Goal: Find specific page/section: Find specific page/section

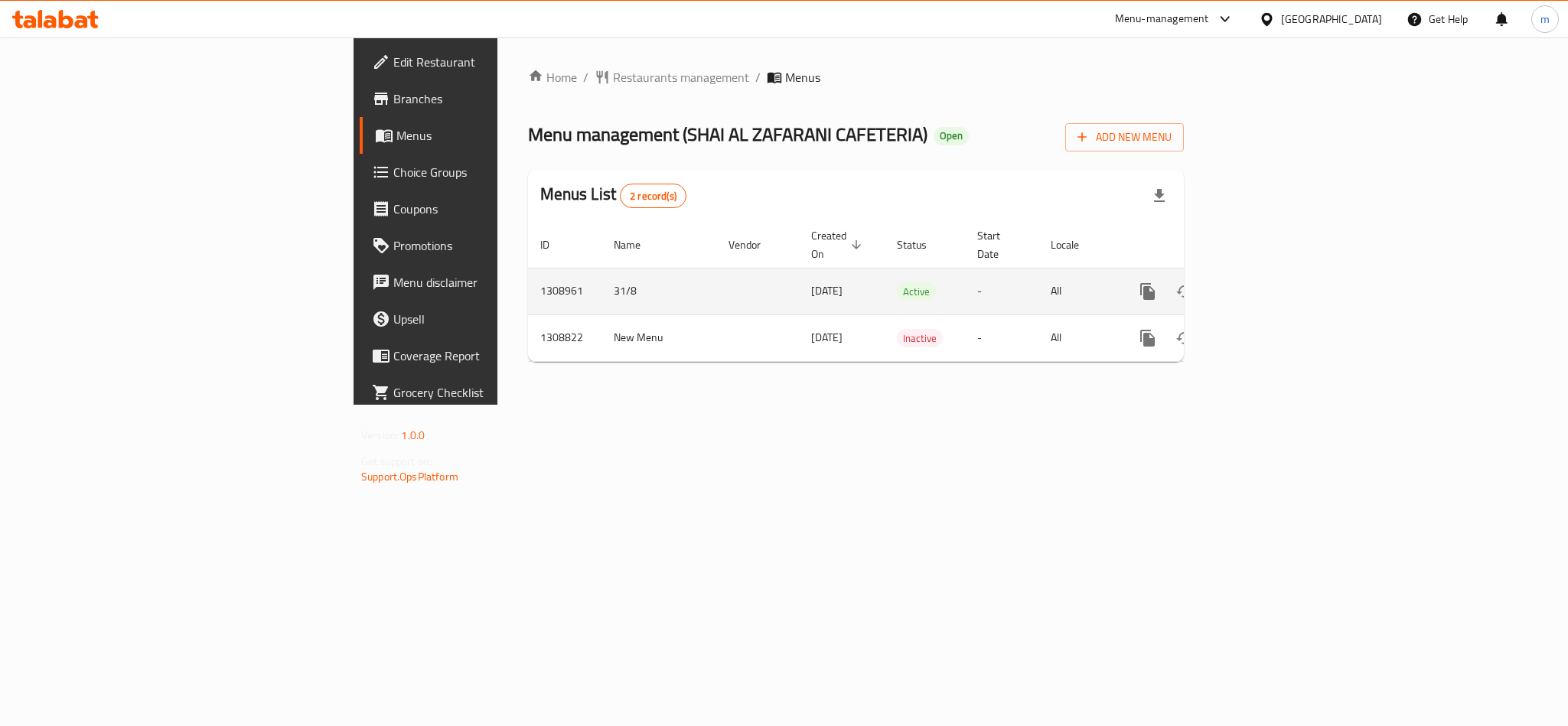
click at [1264, 285] on icon "enhanced table" at bounding box center [1258, 292] width 14 height 14
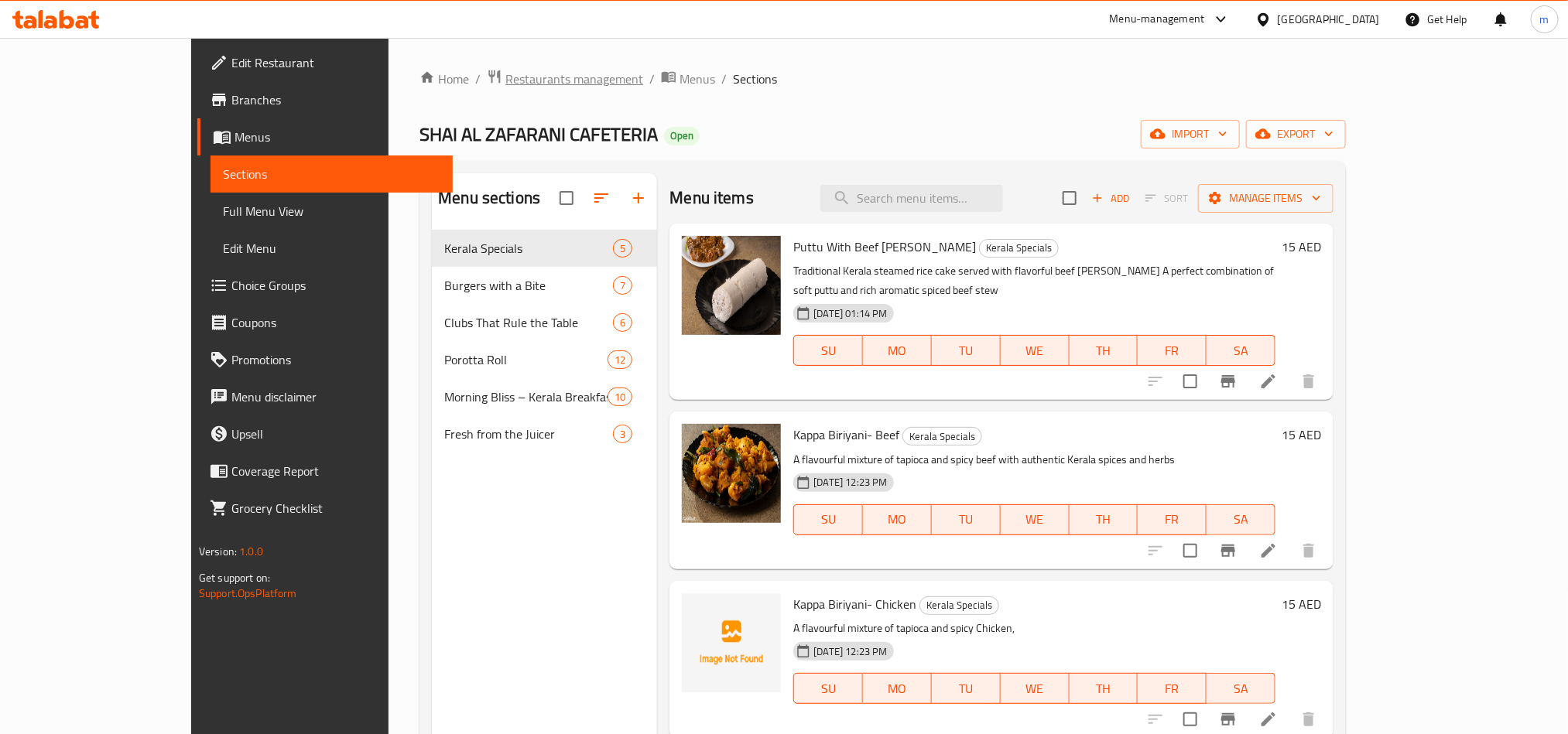
click at [506, 77] on span "Restaurants management" at bounding box center [575, 79] width 138 height 19
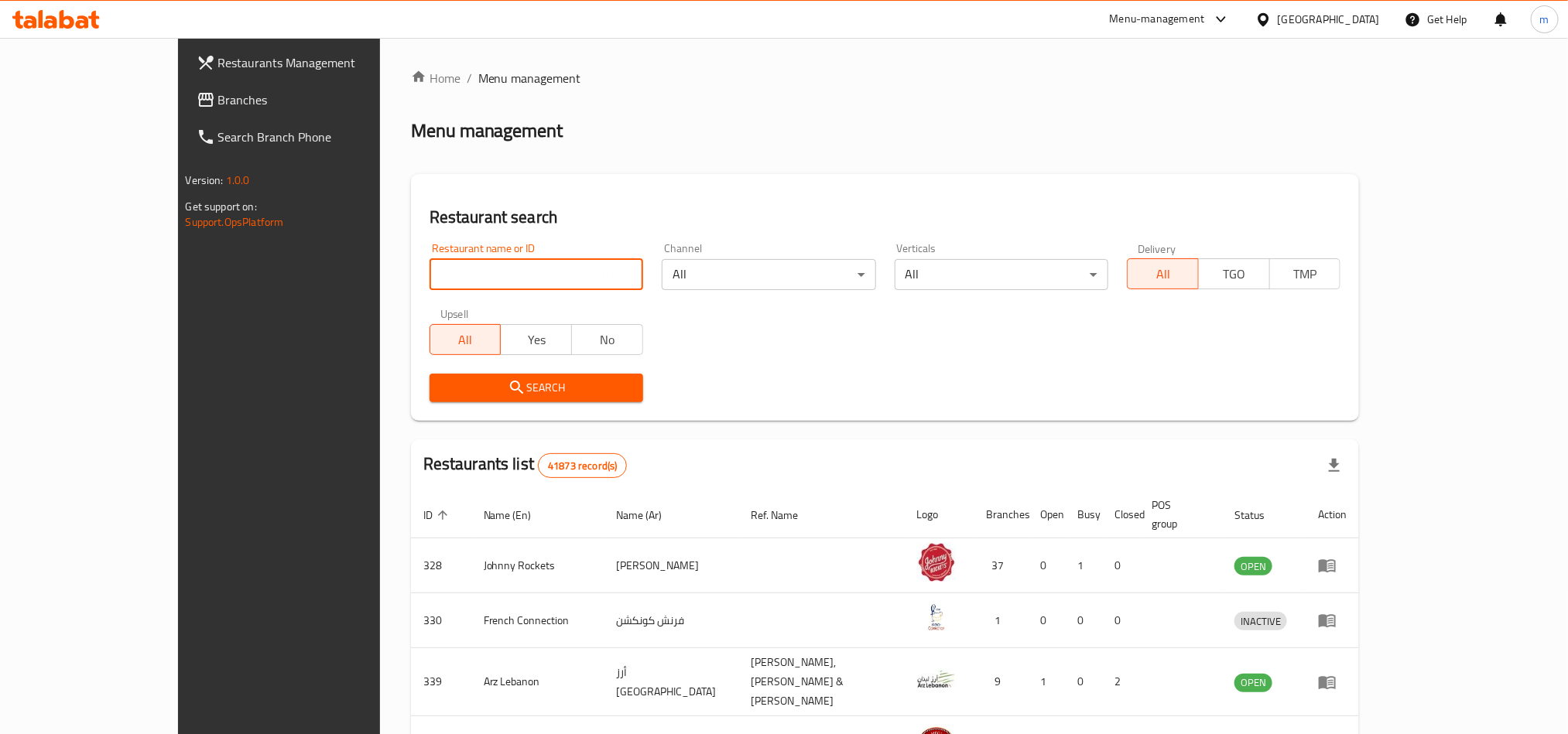
paste input "704852"
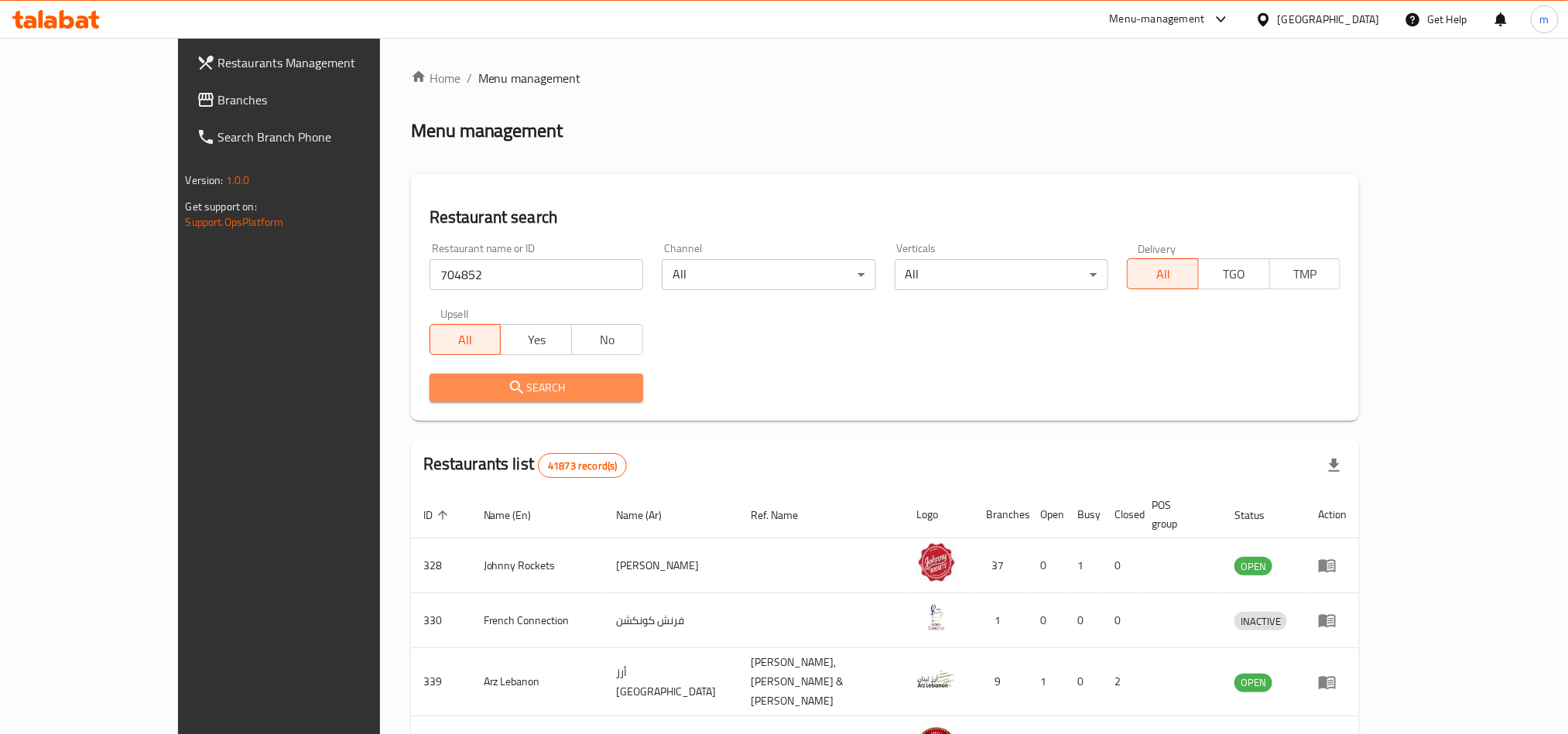
click at [454, 381] on span "Search" at bounding box center [537, 387] width 189 height 19
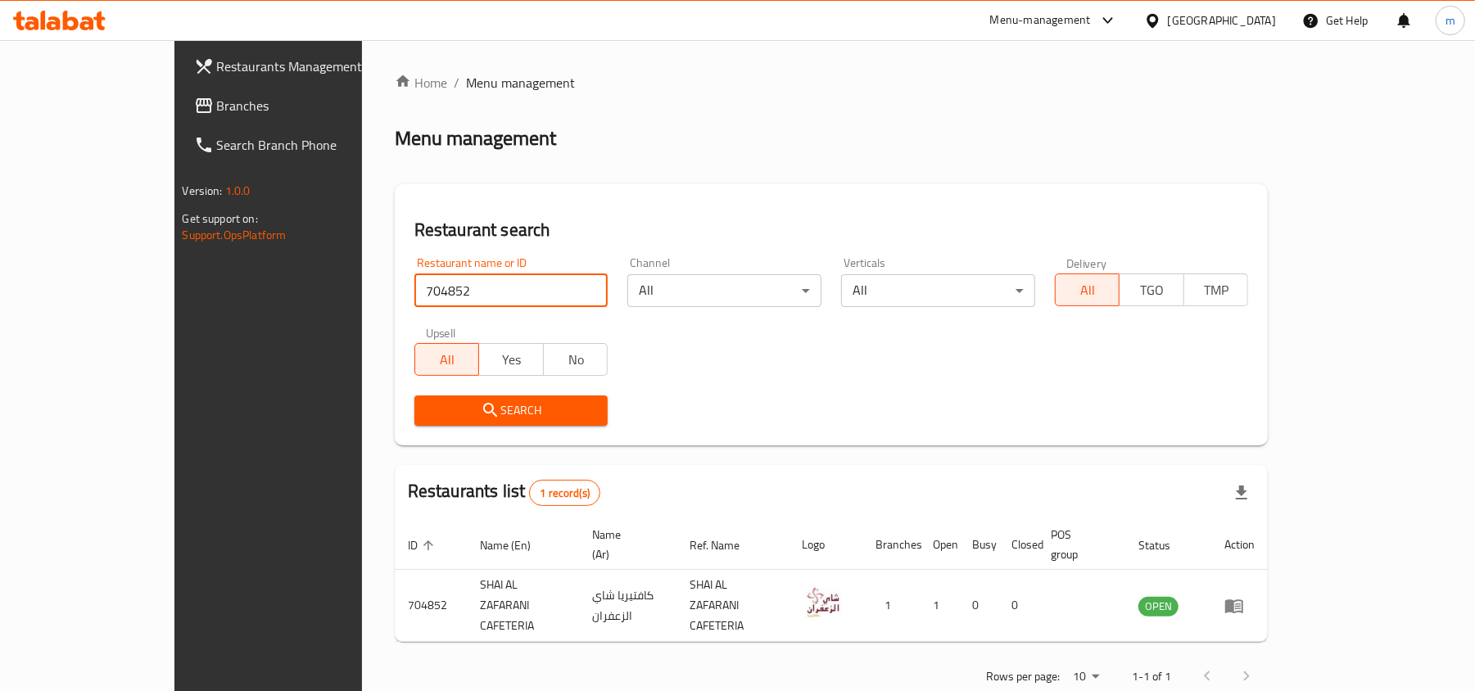
click at [478, 299] on input "704852" at bounding box center [511, 290] width 194 height 33
paste input "77644"
click at [545, 299] on input "777644" at bounding box center [511, 290] width 194 height 33
type input "777644"
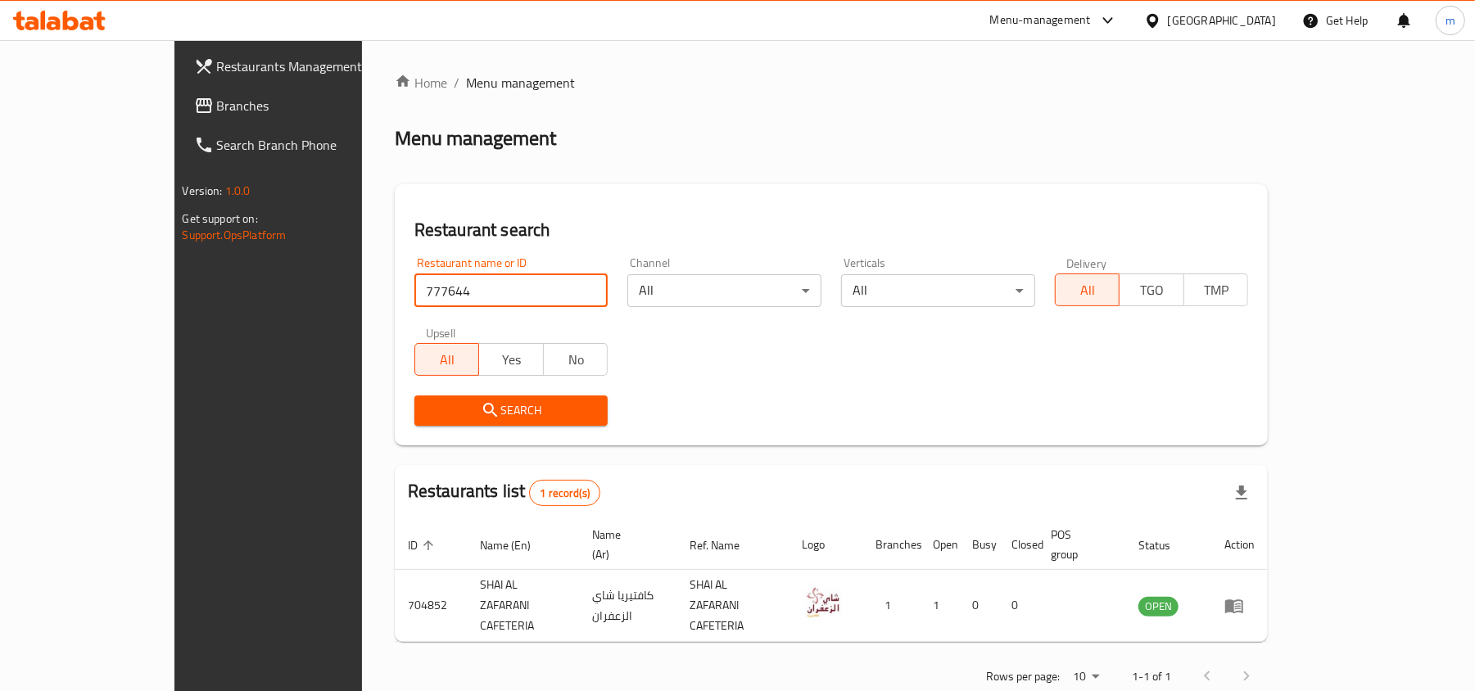
click at [217, 115] on span "Branches" at bounding box center [312, 106] width 191 height 20
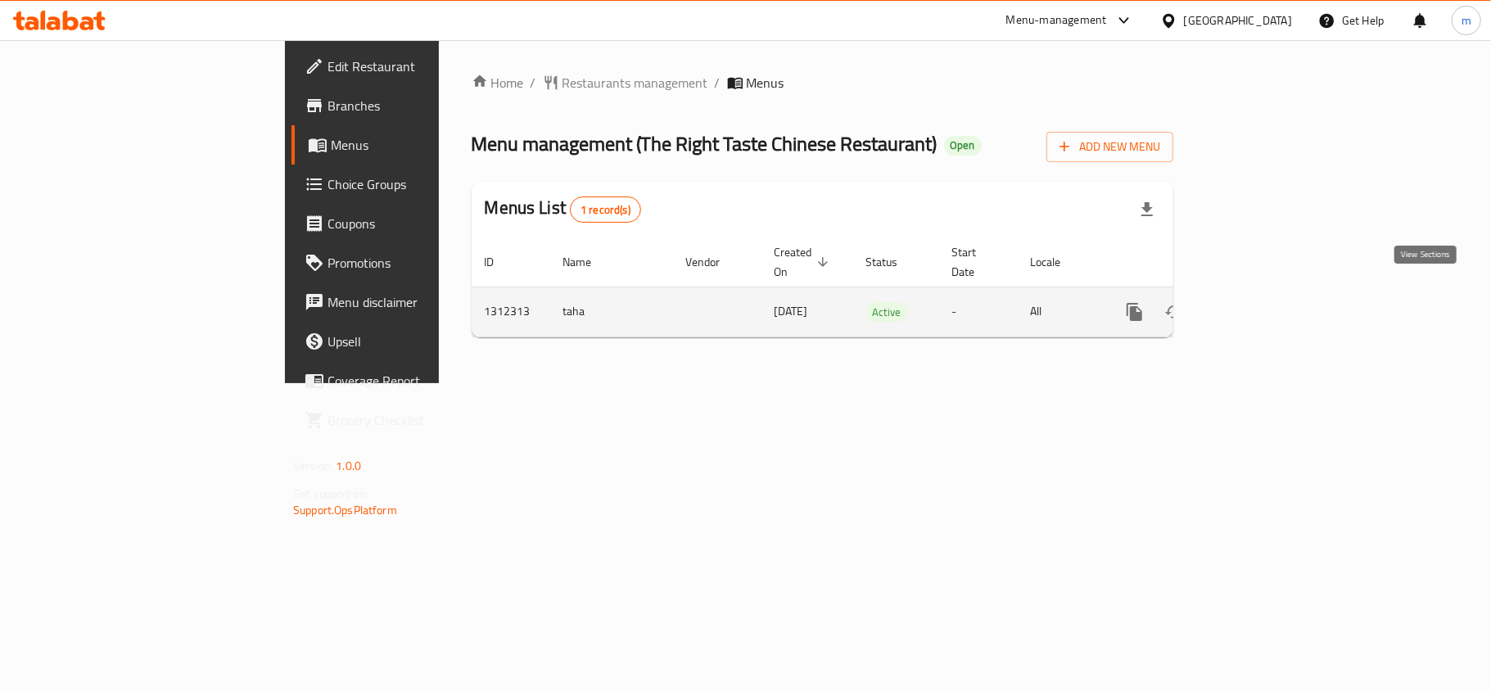
click at [1263, 302] on icon "enhanced table" at bounding box center [1253, 312] width 20 height 20
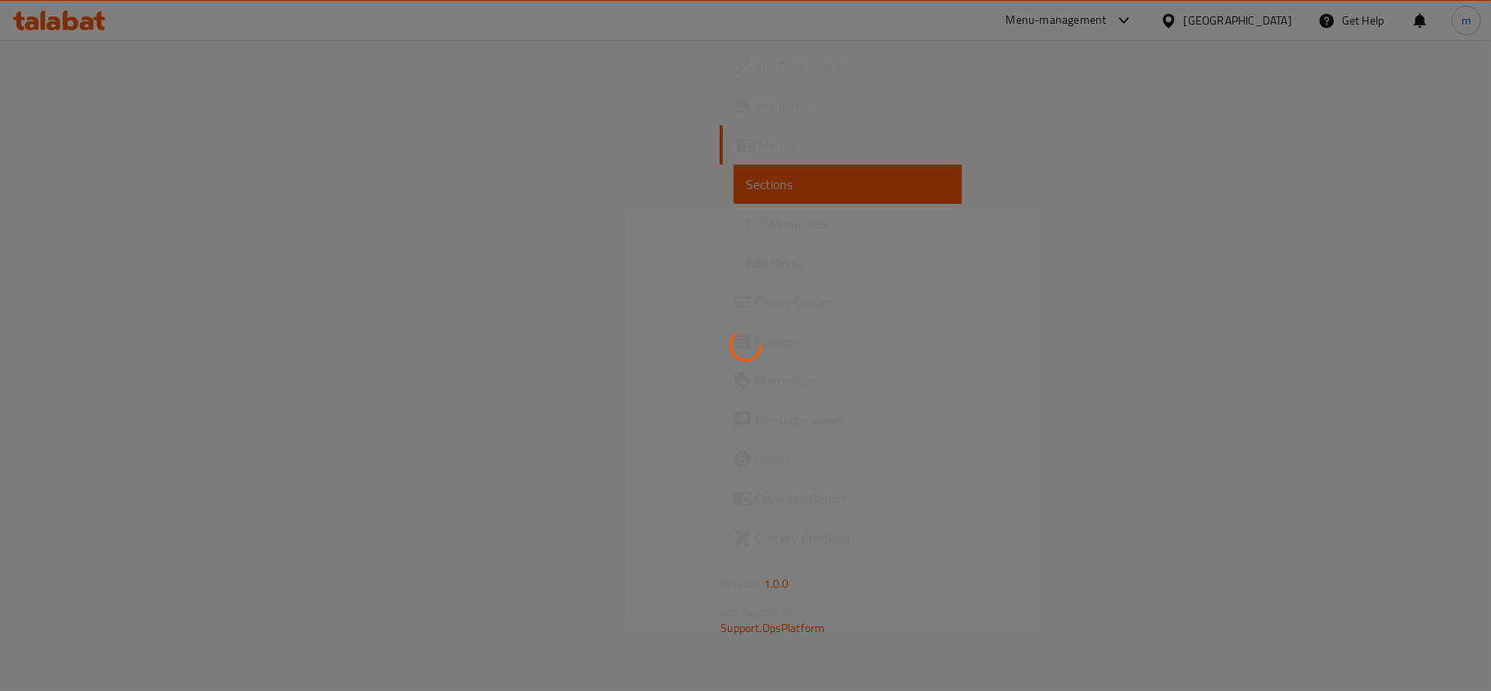
click at [572, 102] on div at bounding box center [745, 345] width 1491 height 691
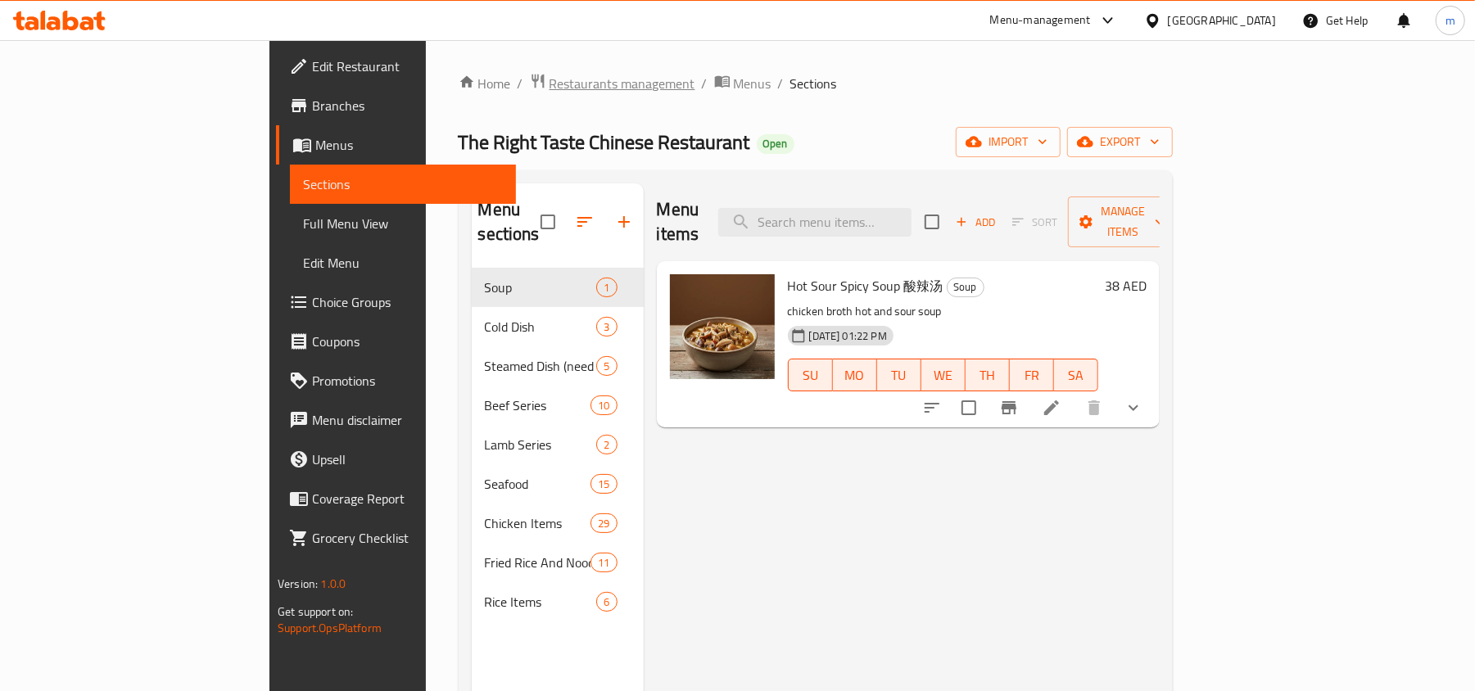
click at [549, 90] on span "Restaurants management" at bounding box center [622, 84] width 146 height 20
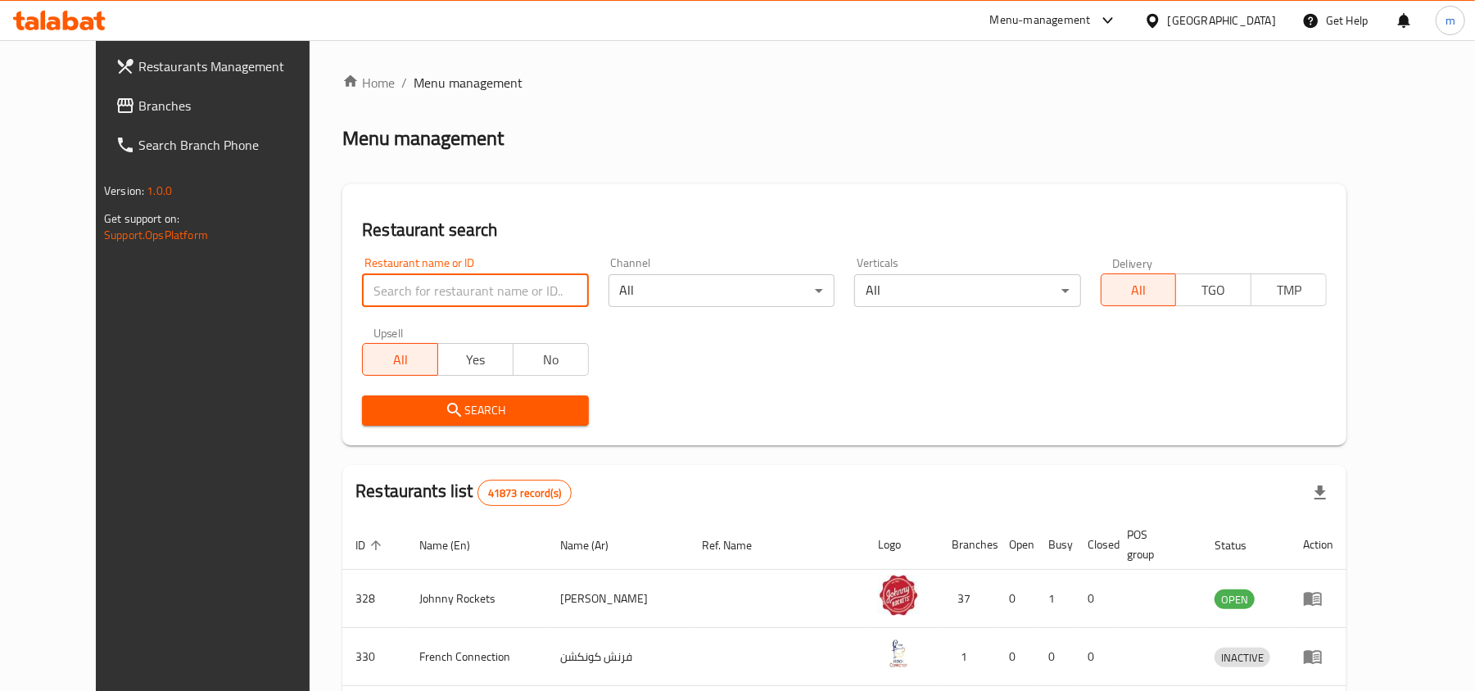
click at [414, 291] on input "search" at bounding box center [475, 290] width 226 height 33
paste input "706034"
type input "706034"
click at [421, 404] on span "Search" at bounding box center [475, 410] width 200 height 20
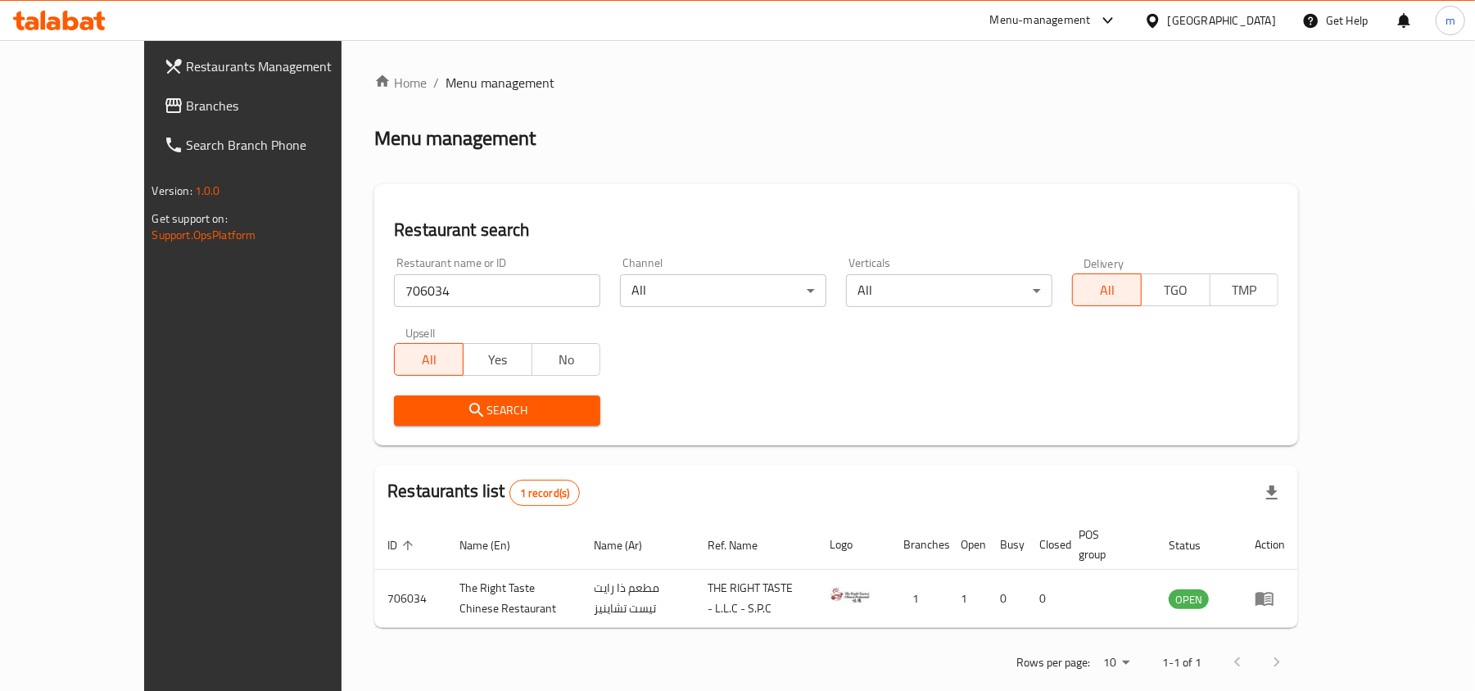
click at [433, 407] on span "Search" at bounding box center [497, 410] width 180 height 20
click at [187, 115] on span "Branches" at bounding box center [282, 106] width 191 height 20
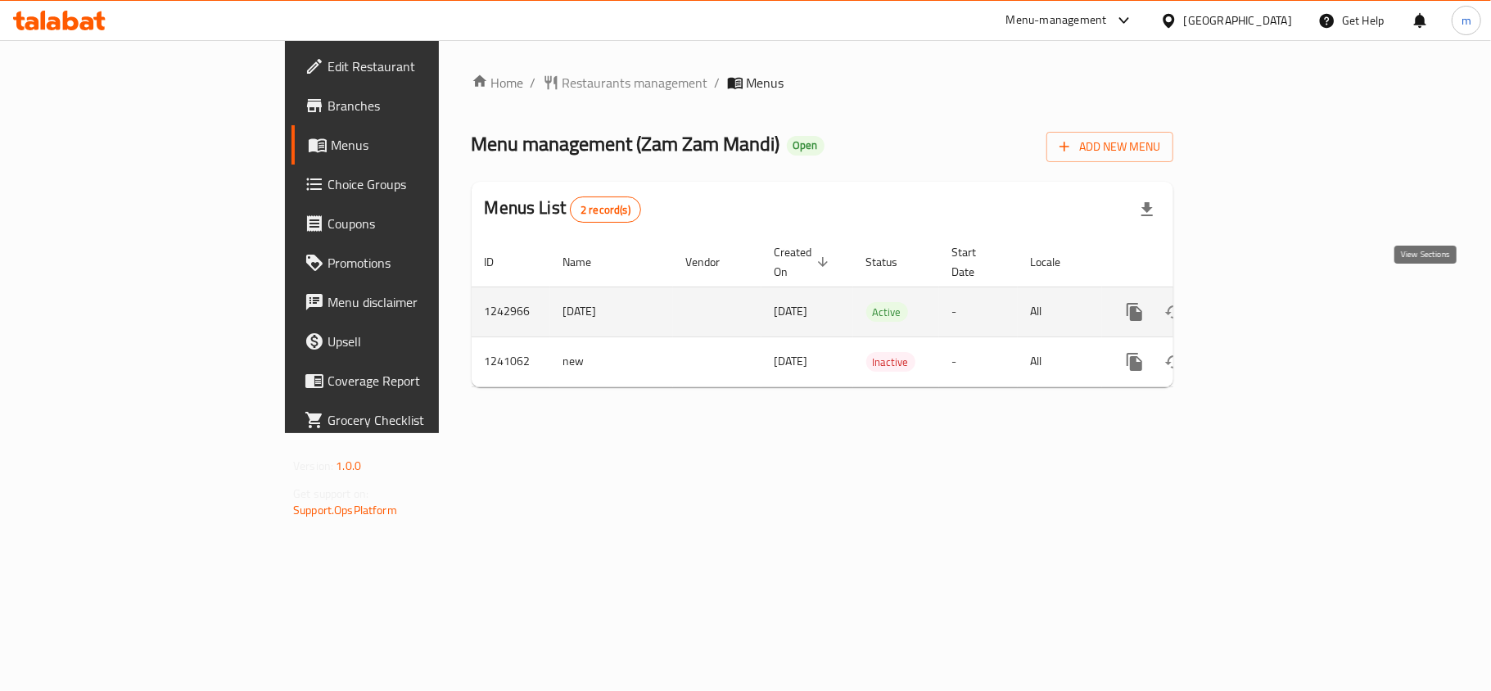
click at [1263, 302] on icon "enhanced table" at bounding box center [1253, 312] width 20 height 20
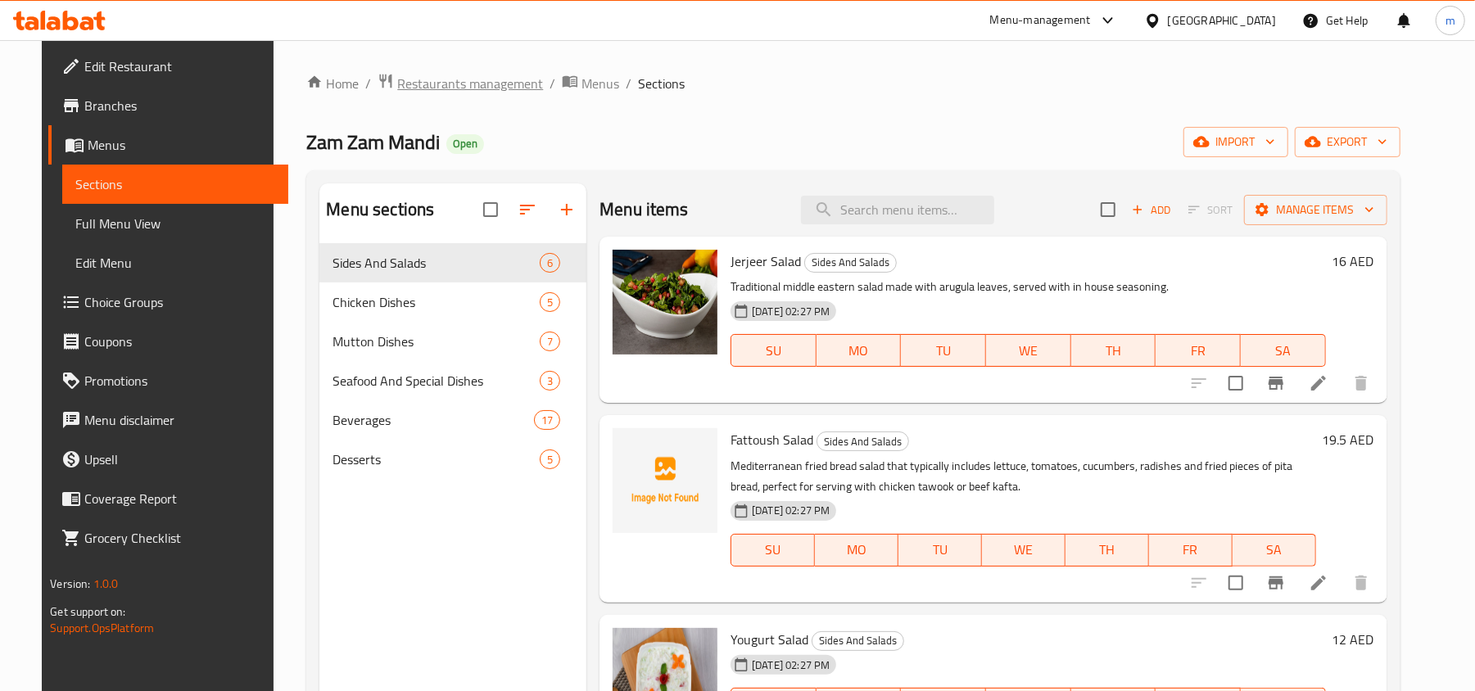
click at [450, 83] on span "Restaurants management" at bounding box center [470, 84] width 146 height 20
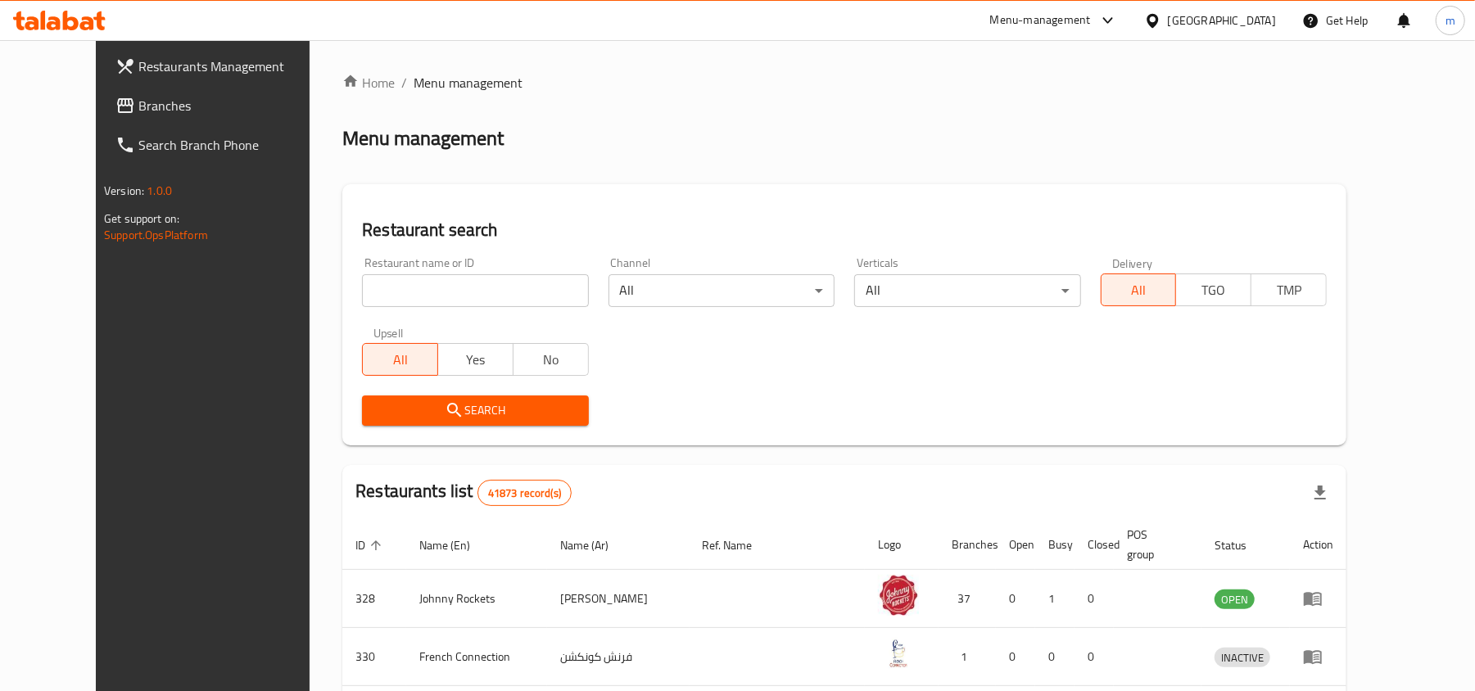
click at [364, 283] on input "search" at bounding box center [475, 290] width 226 height 33
paste input "680563"
type input "680563"
click at [375, 416] on span "Search" at bounding box center [475, 410] width 200 height 20
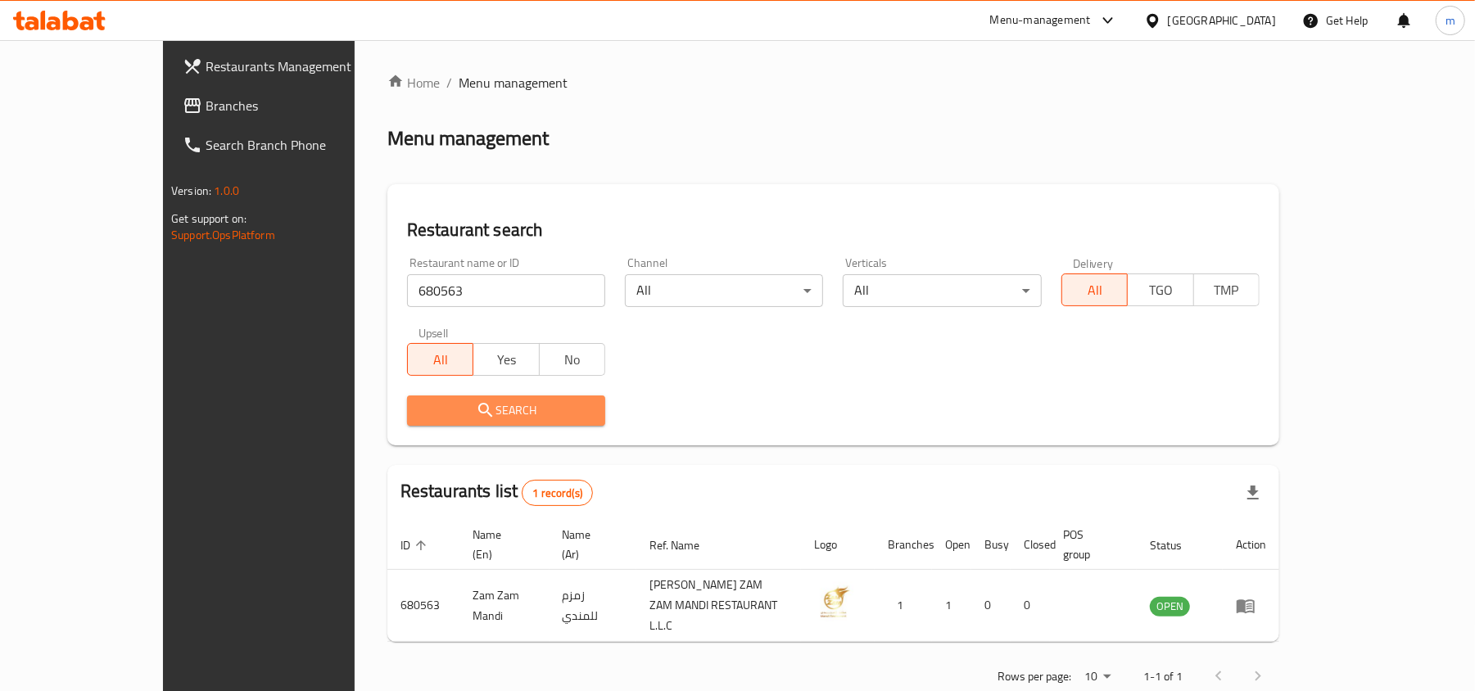
click at [420, 408] on span "Search" at bounding box center [506, 410] width 172 height 20
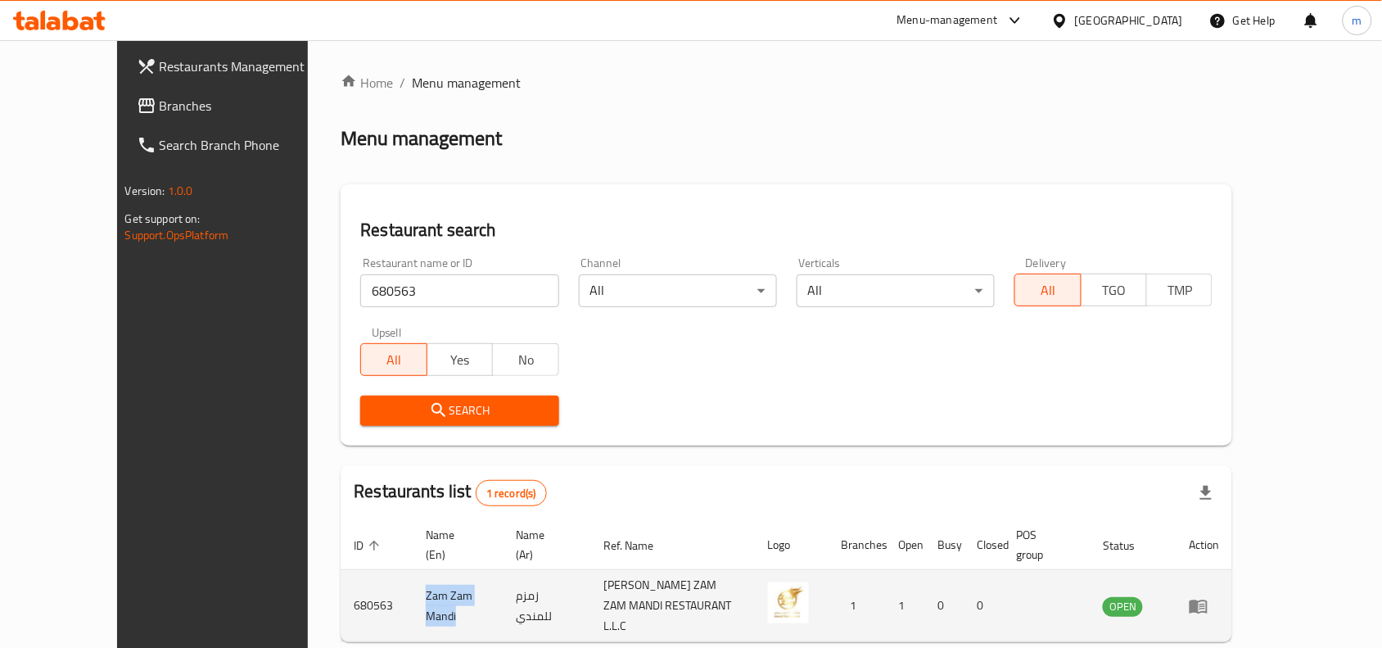
copy td "Zam Zam Mandi"
drag, startPoint x: 344, startPoint y: 580, endPoint x: 428, endPoint y: 595, distance: 85.8
click at [428, 595] on td "Zam Zam Mandi" at bounding box center [458, 606] width 90 height 72
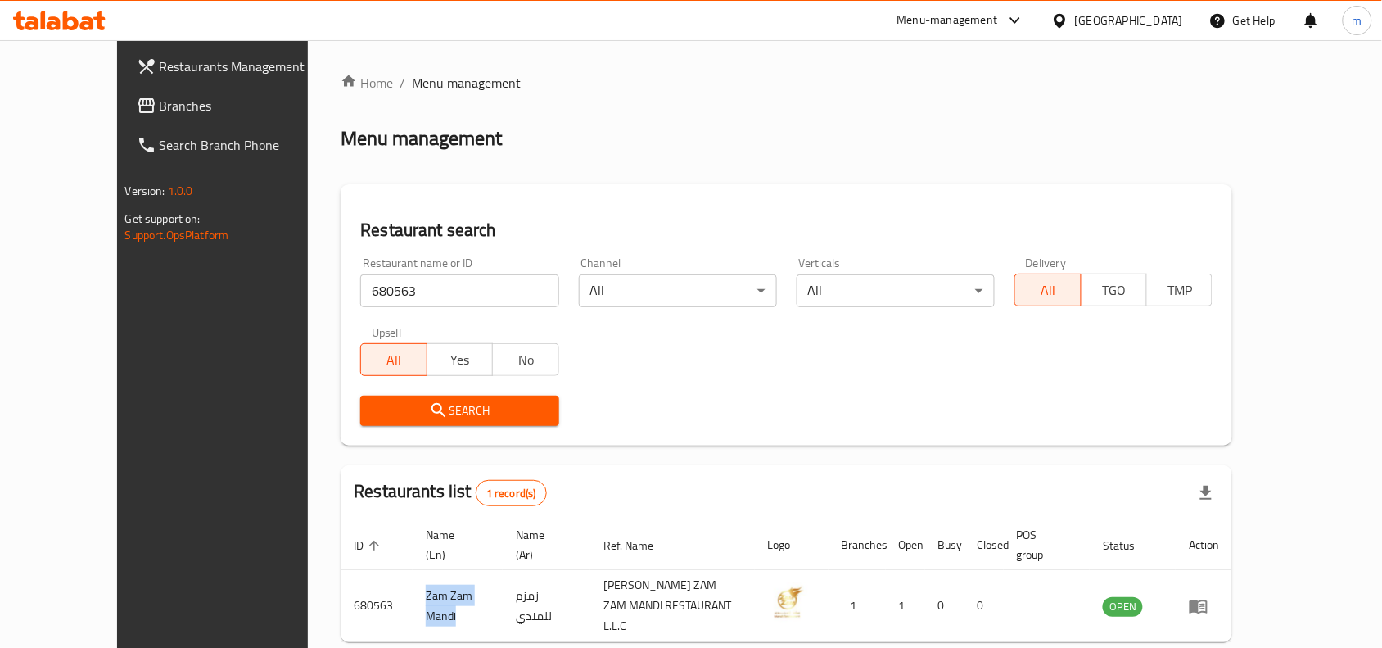
click at [377, 296] on input "680563" at bounding box center [459, 290] width 198 height 33
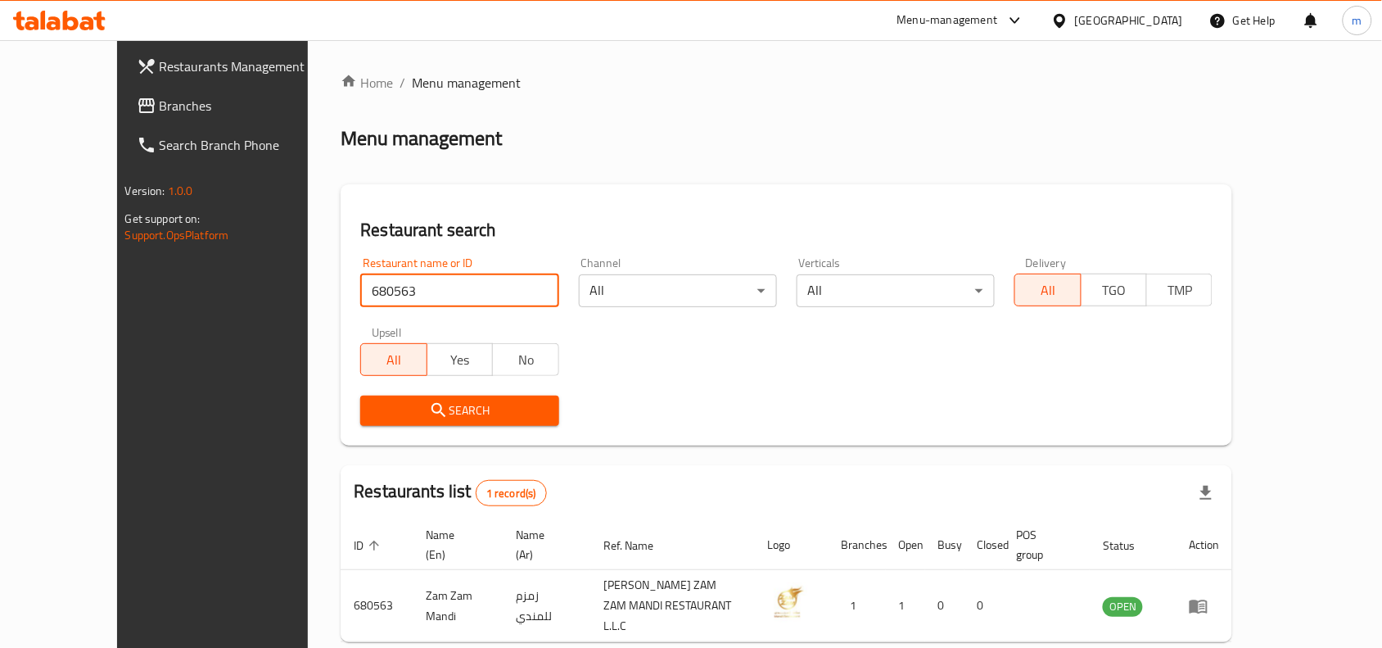
click at [377, 296] on input "680563" at bounding box center [459, 290] width 198 height 33
click at [162, 341] on div "Restaurants Management Branches Search Branch Phone Version: 1.0.0 Get support …" at bounding box center [232, 364] width 231 height 648
click at [514, 289] on input "680563" at bounding box center [459, 290] width 198 height 33
click at [117, 341] on div "Restaurants Management Branches Search Branch Phone Version: 1.0.0 Get support …" at bounding box center [232, 364] width 231 height 648
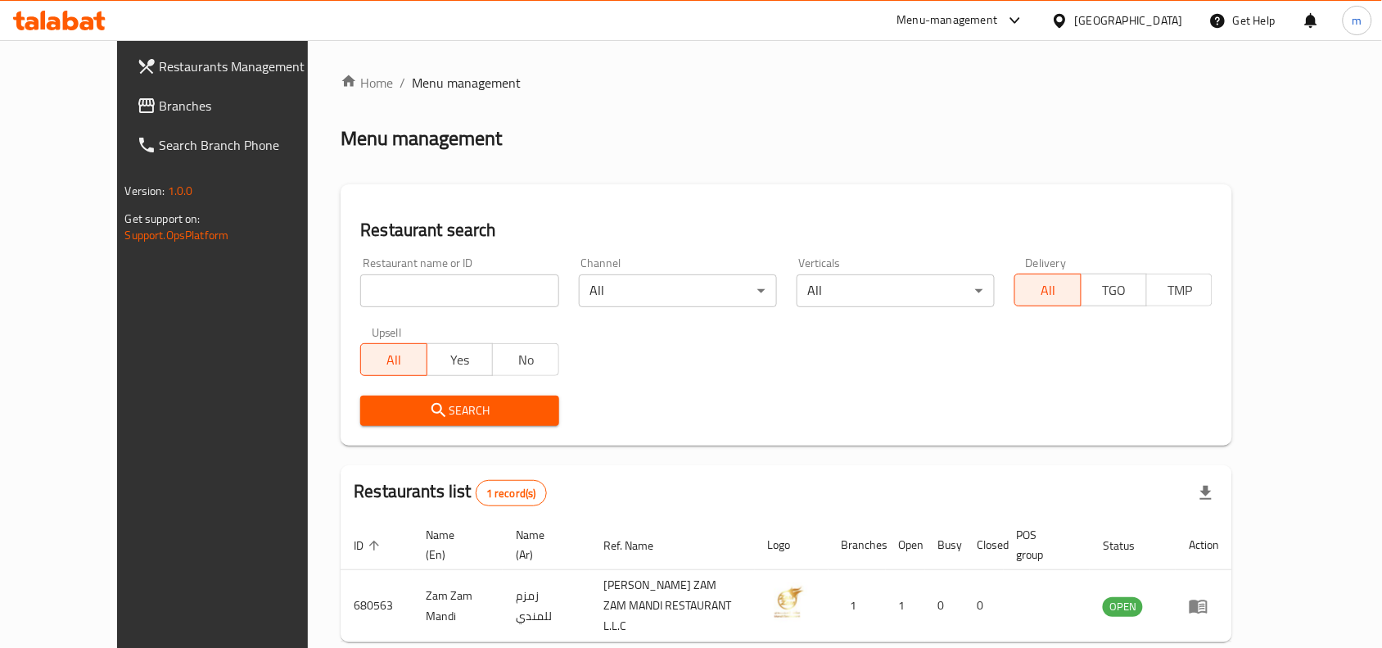
click at [160, 115] on span "Branches" at bounding box center [247, 106] width 175 height 20
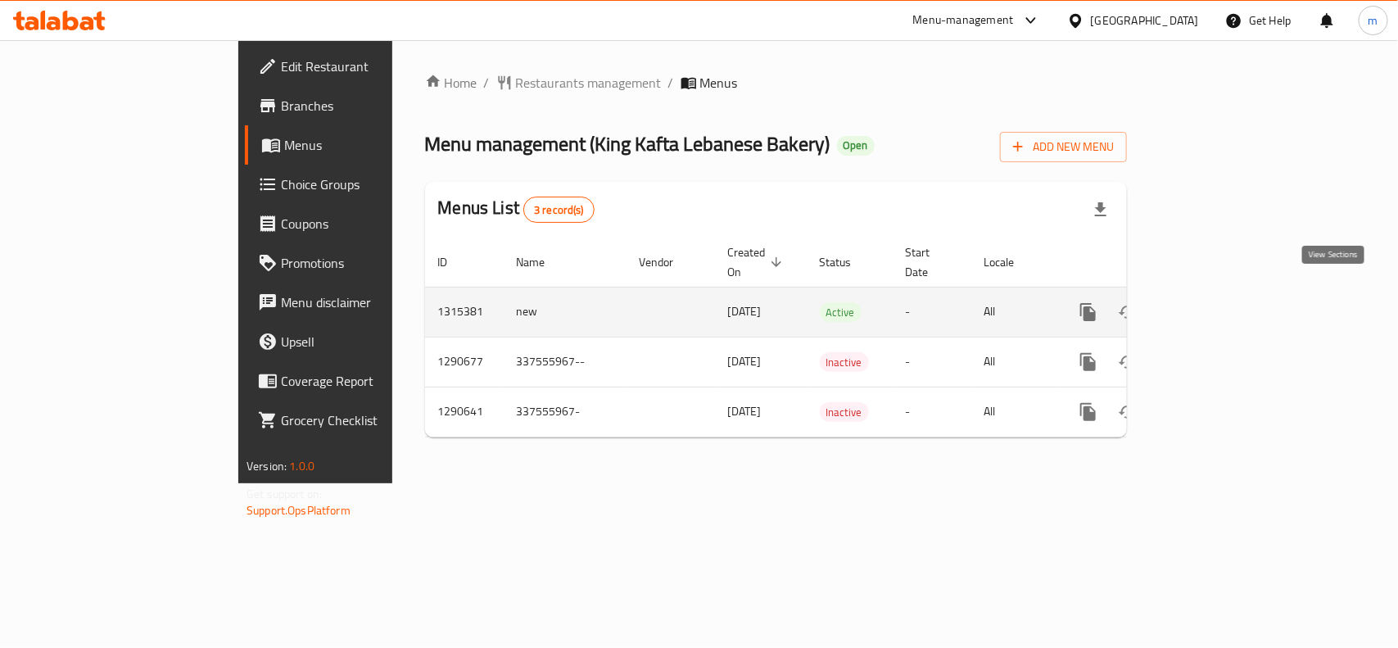
click at [1213, 305] on icon "enhanced table" at bounding box center [1206, 312] width 15 height 15
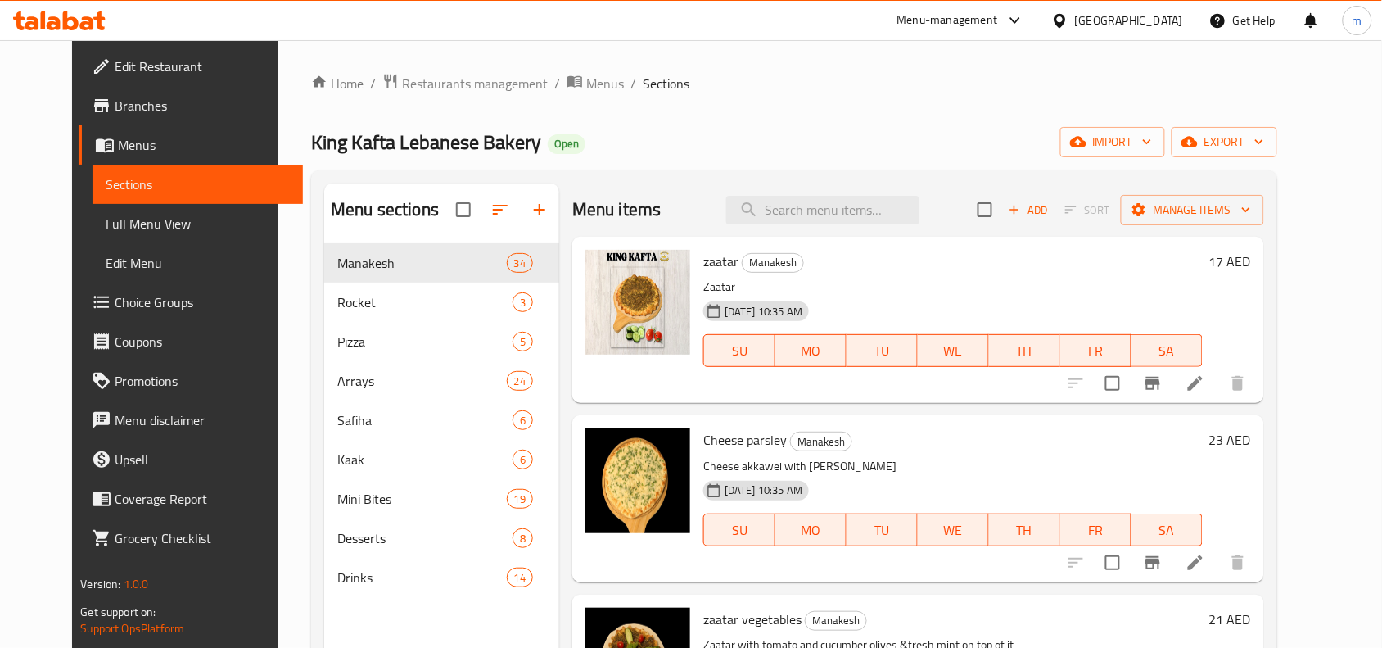
click at [603, 106] on div "Home / Restaurants management / Menus / Sections King Kafta Lebanese Bakery Ope…" at bounding box center [793, 458] width 965 height 771
click at [428, 70] on div "Home / Restaurants management / Menus / Sections King Kafta Lebanese Bakery Ope…" at bounding box center [793, 458] width 1031 height 837
click at [428, 75] on span "Restaurants management" at bounding box center [475, 84] width 146 height 20
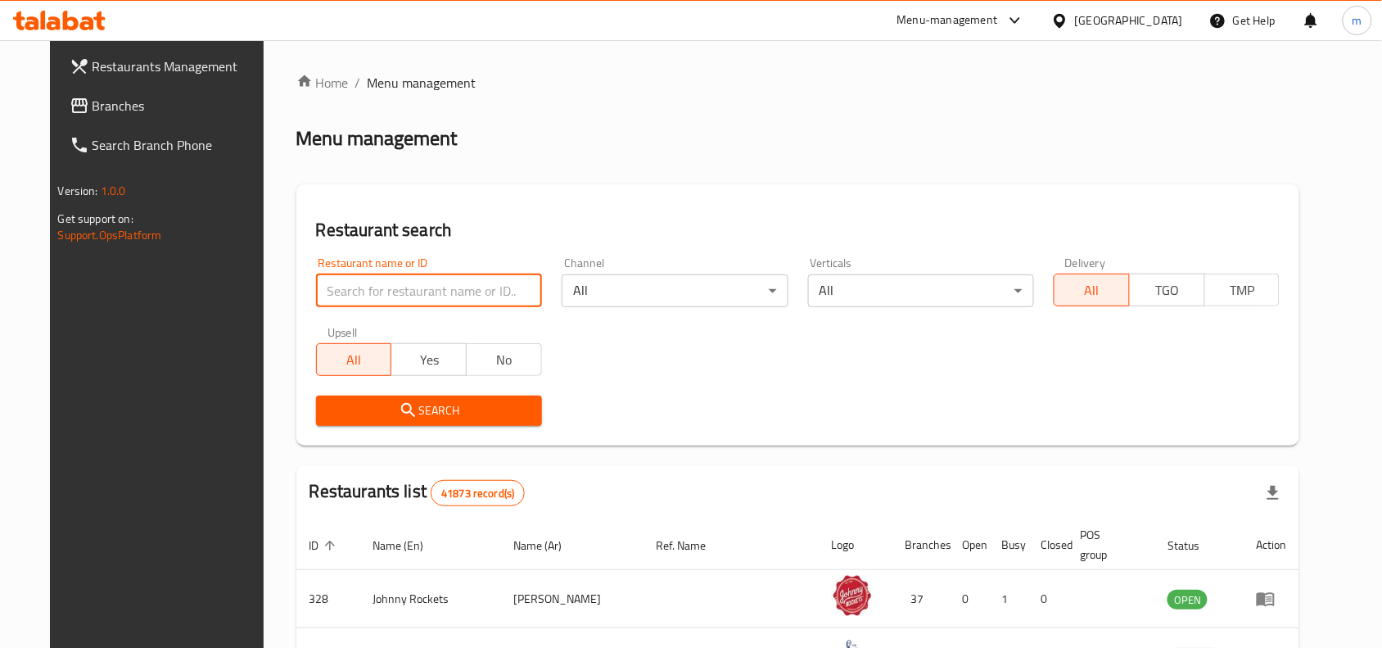
click at [390, 275] on input "search" at bounding box center [429, 290] width 226 height 33
paste input "698262"
type input "698262"
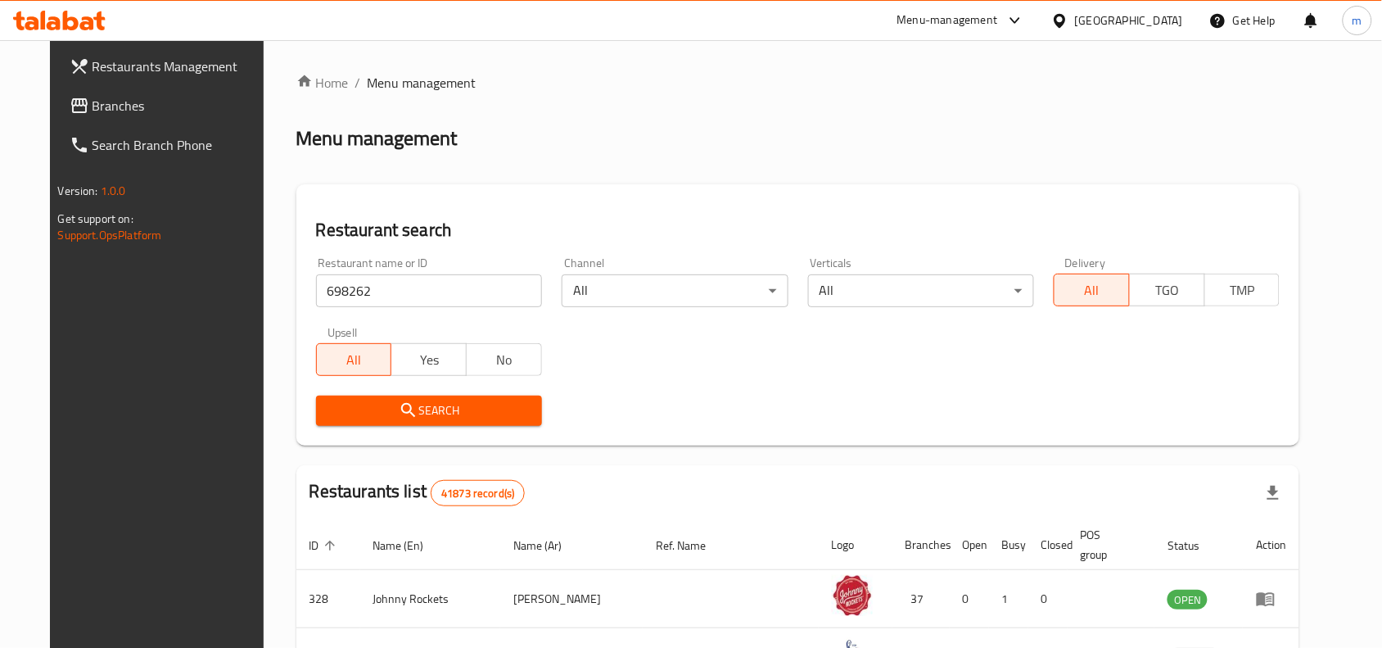
click at [365, 406] on span "Search" at bounding box center [429, 410] width 200 height 20
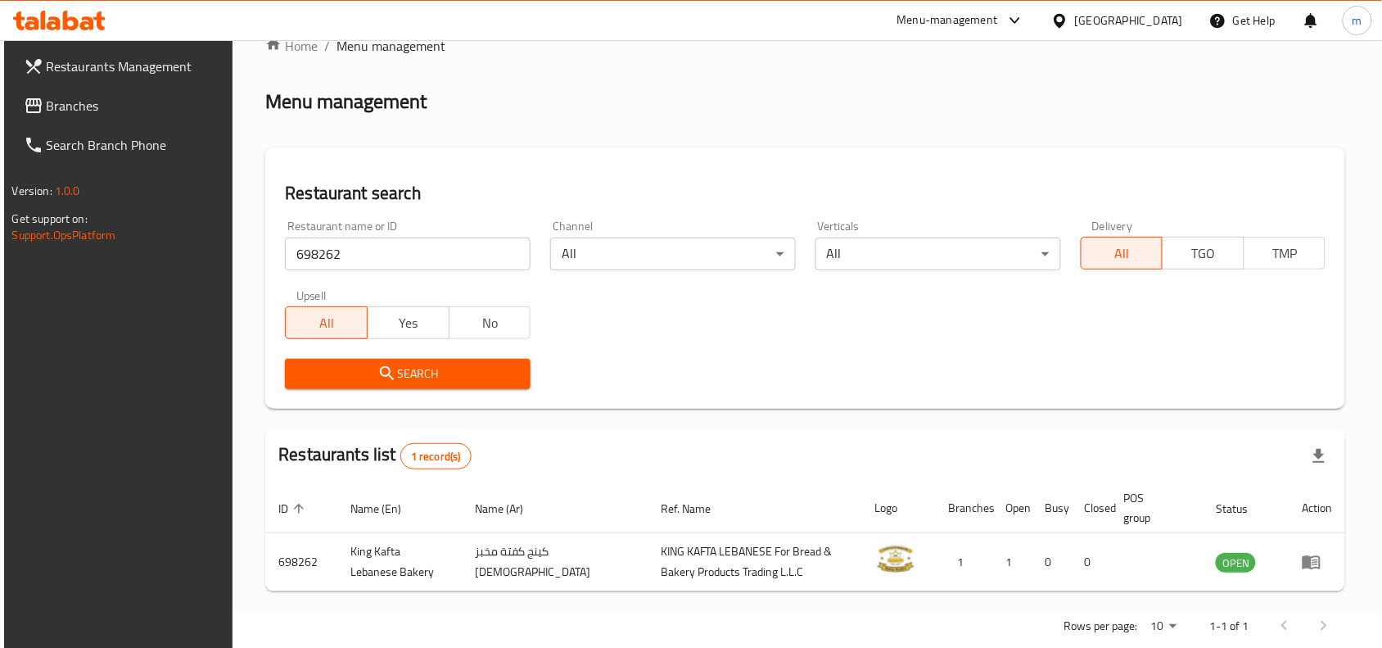
scroll to position [70, 0]
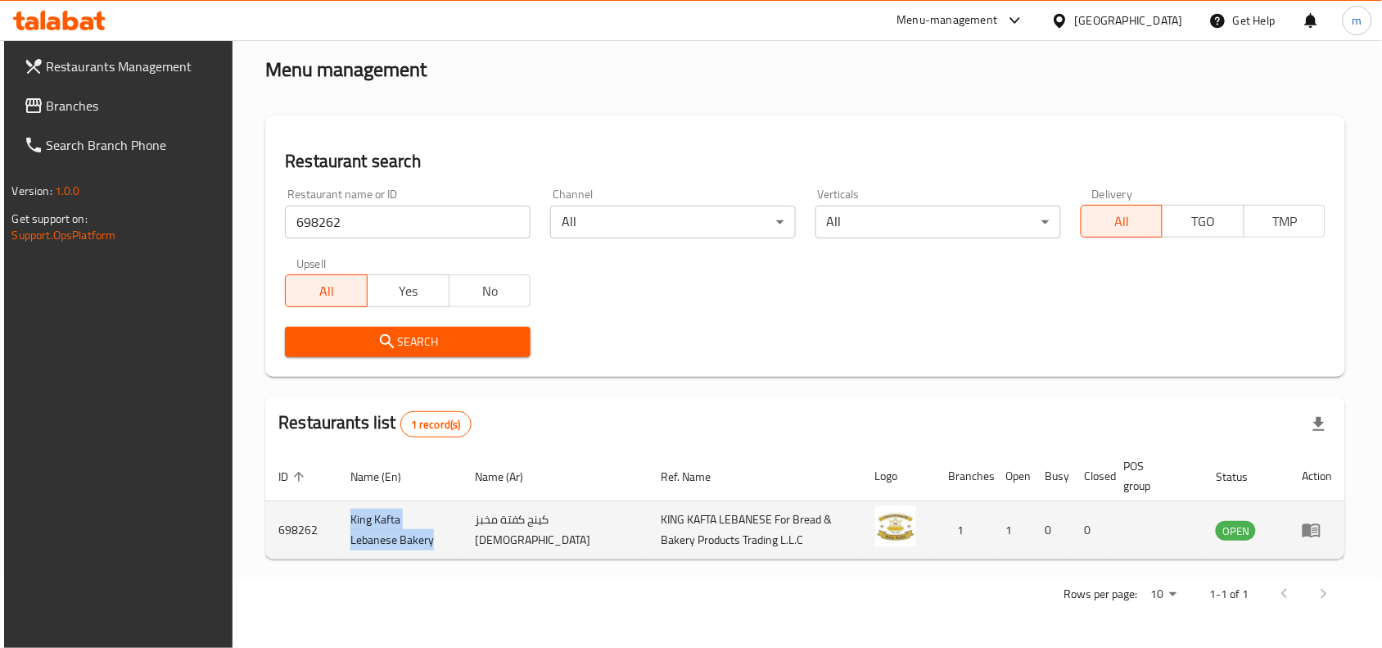
drag, startPoint x: 333, startPoint y: 505, endPoint x: 398, endPoint y: 550, distance: 78.8
click at [398, 550] on td "King Kafta Lebanese Bakery" at bounding box center [399, 530] width 124 height 58
copy td "King Kafta Lebanese Bakery"
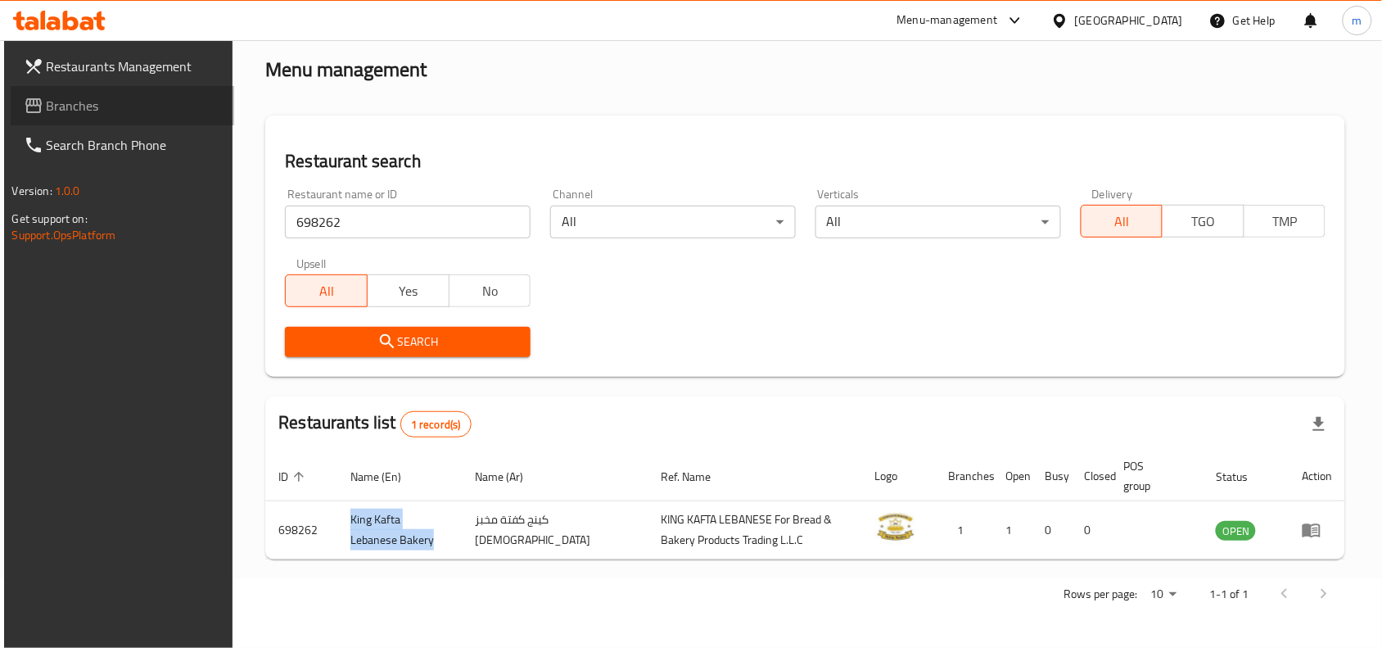
click at [87, 111] on span "Branches" at bounding box center [134, 106] width 175 height 20
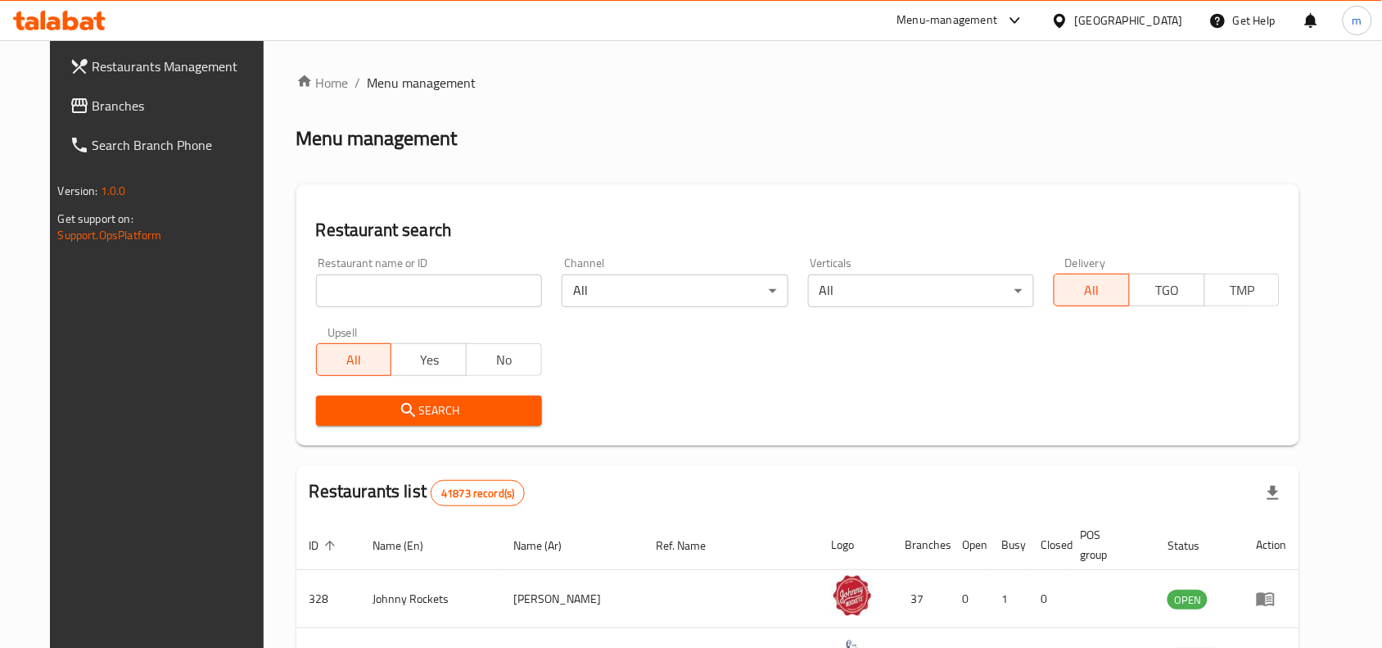
click at [359, 293] on input "search" at bounding box center [429, 290] width 226 height 33
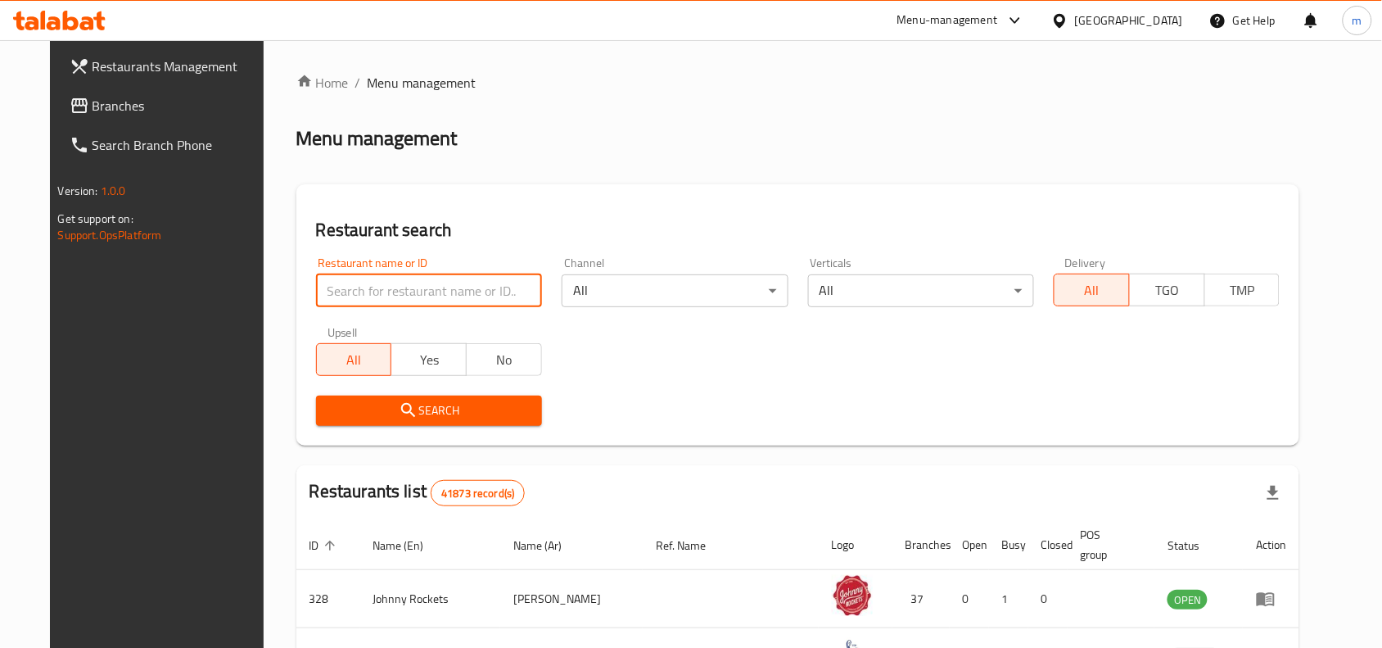
paste input "632115"
type input "632115"
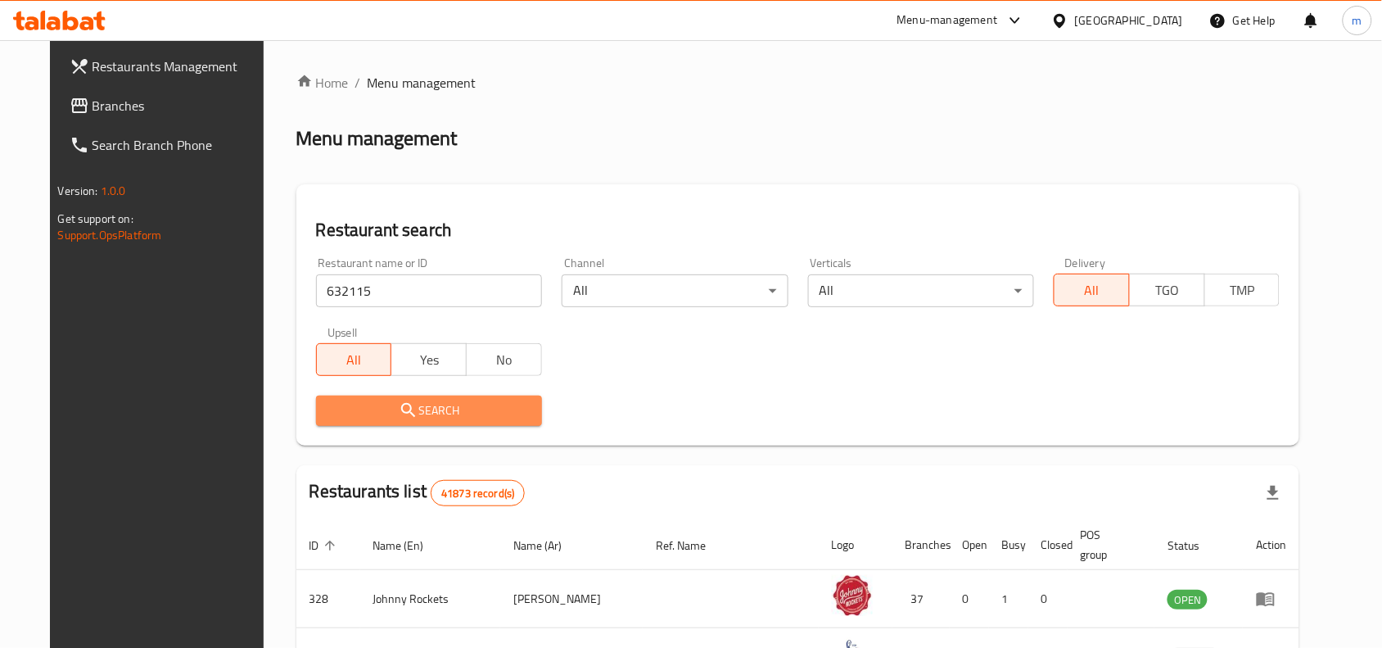
click at [397, 418] on span "Search" at bounding box center [429, 410] width 200 height 20
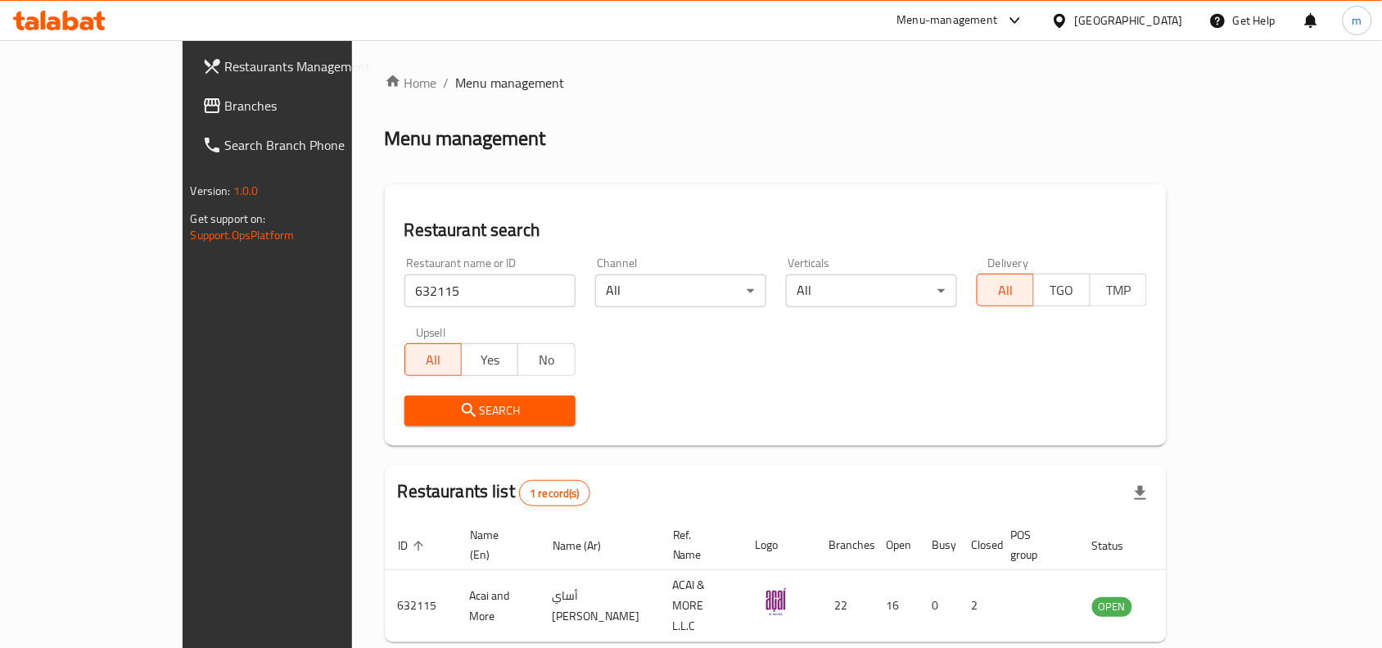
drag, startPoint x: 87, startPoint y: 103, endPoint x: 70, endPoint y: 98, distance: 17.1
click at [225, 103] on span "Branches" at bounding box center [312, 106] width 175 height 20
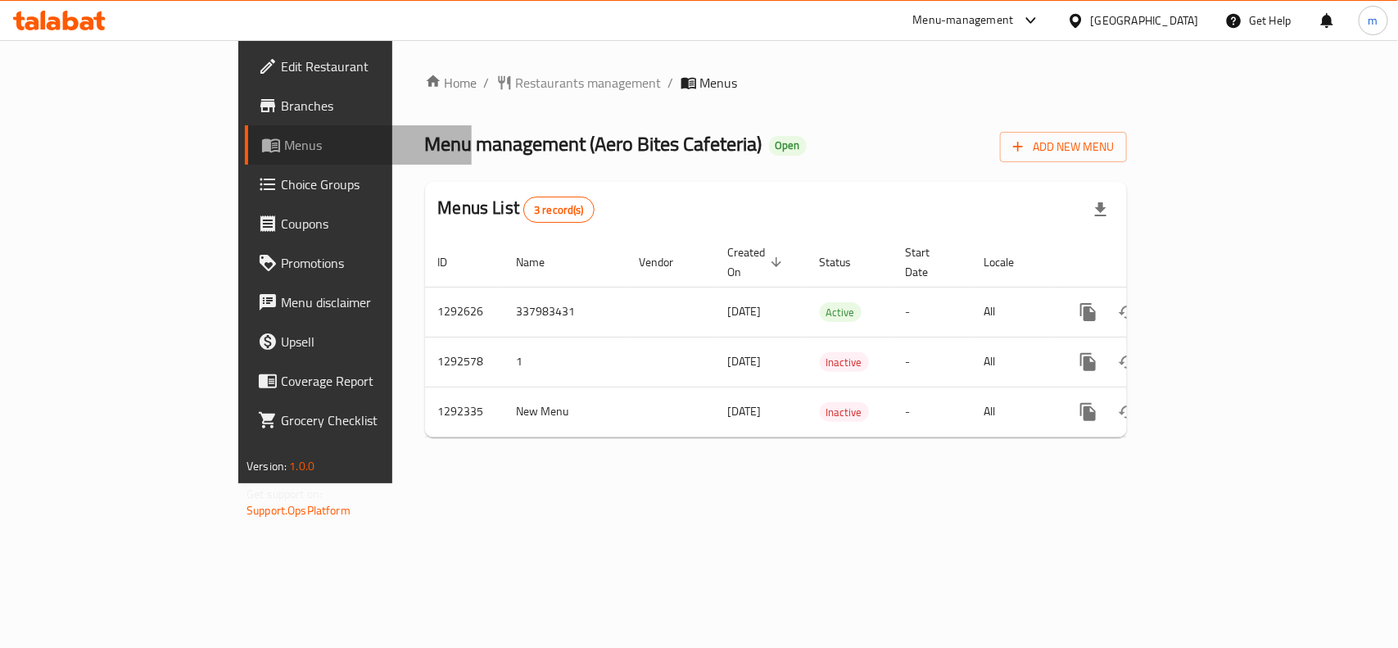
click at [284, 141] on span "Menus" at bounding box center [371, 145] width 174 height 20
click at [74, 29] on icon at bounding box center [71, 21] width 16 height 20
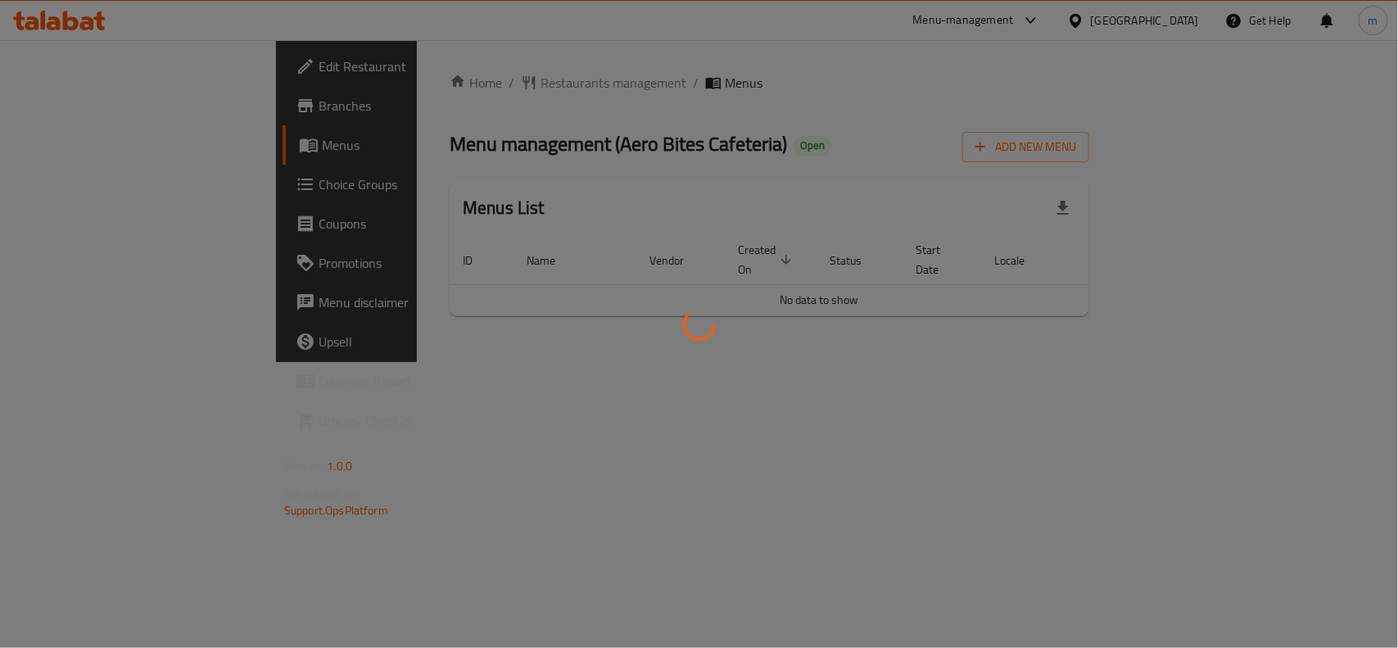
click at [446, 88] on div at bounding box center [699, 324] width 1398 height 648
click at [446, 83] on div at bounding box center [699, 324] width 1398 height 648
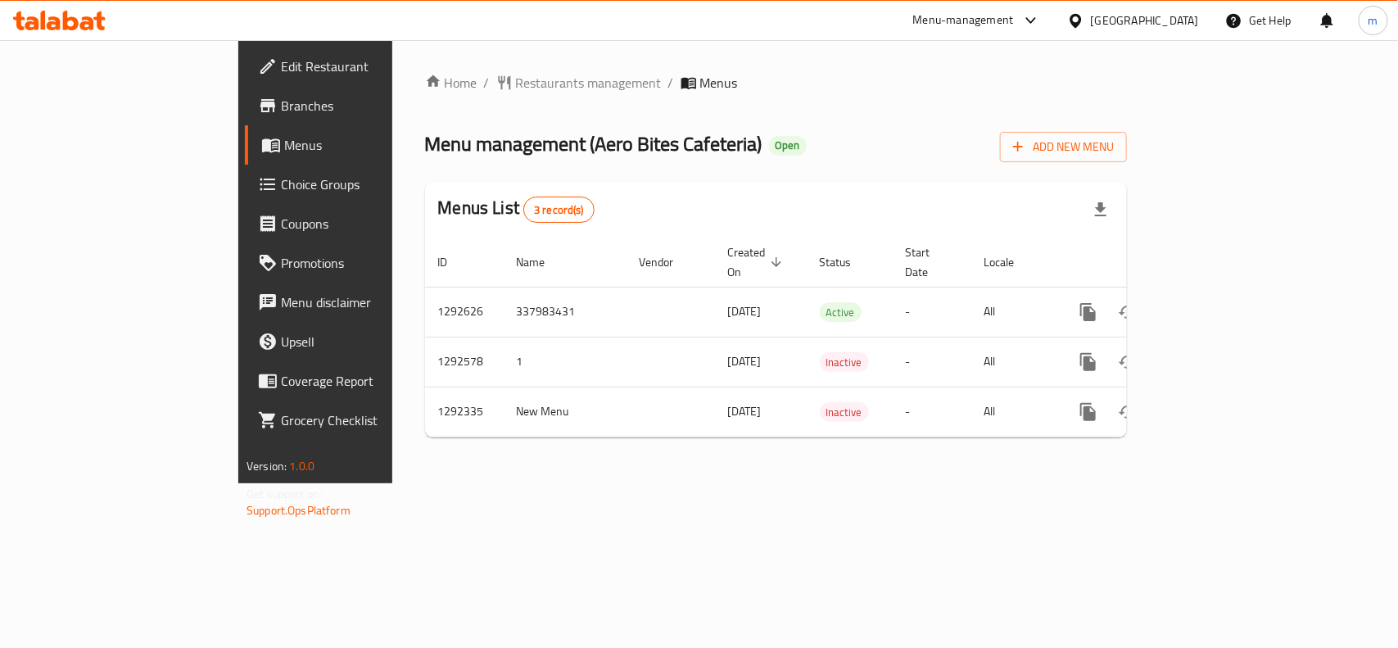
click at [516, 83] on span "Restaurants management" at bounding box center [589, 83] width 146 height 20
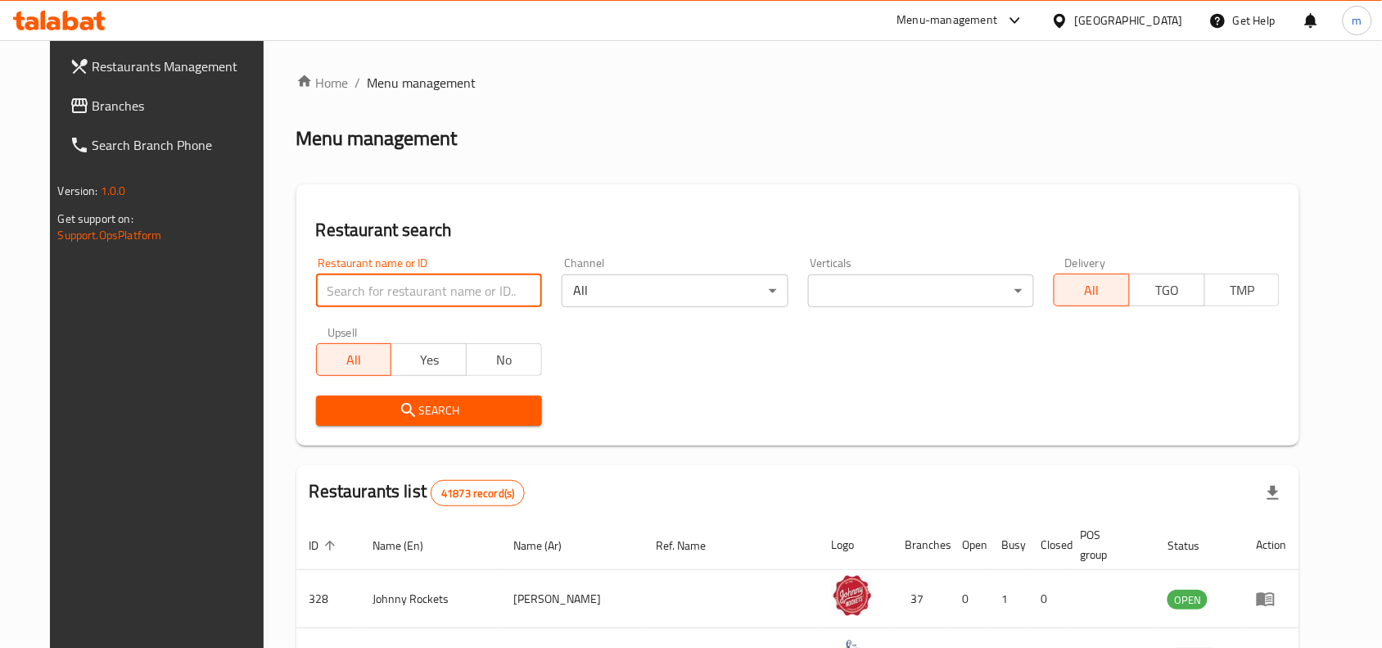
click at [378, 295] on input "search" at bounding box center [429, 290] width 226 height 33
paste input "699078"
type input "699078"
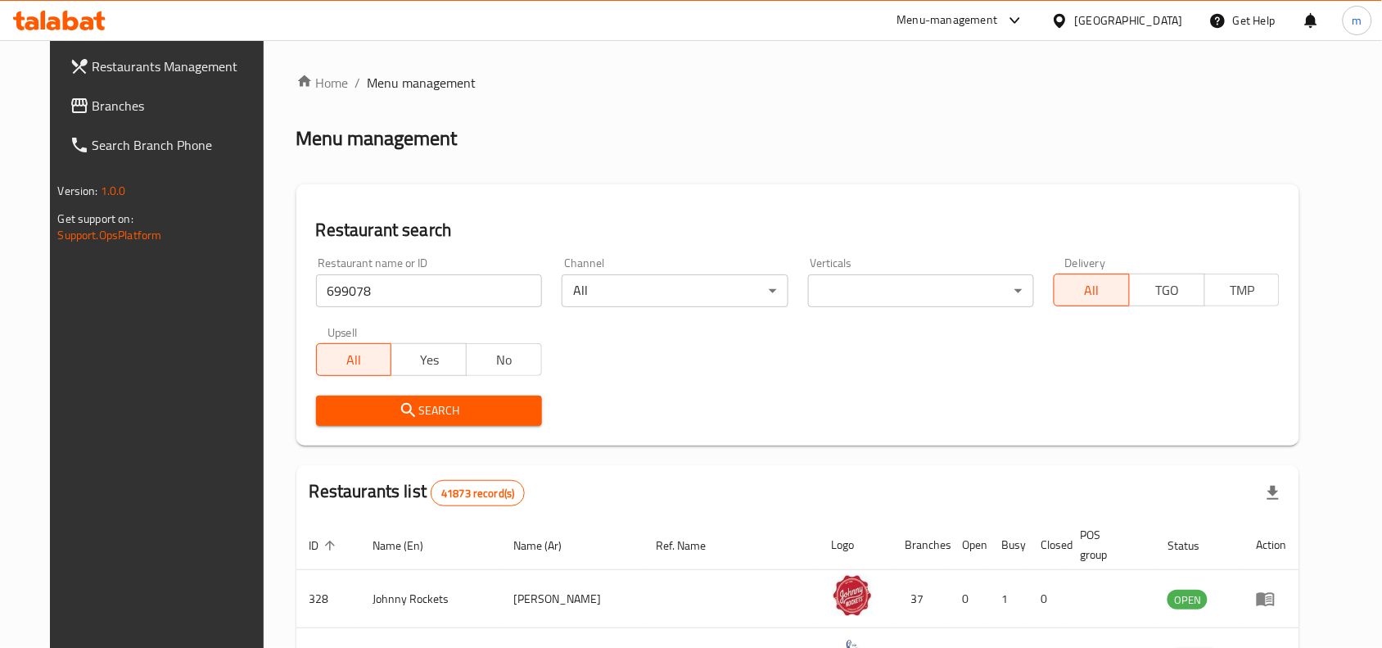
click at [395, 400] on span "Search" at bounding box center [429, 410] width 200 height 20
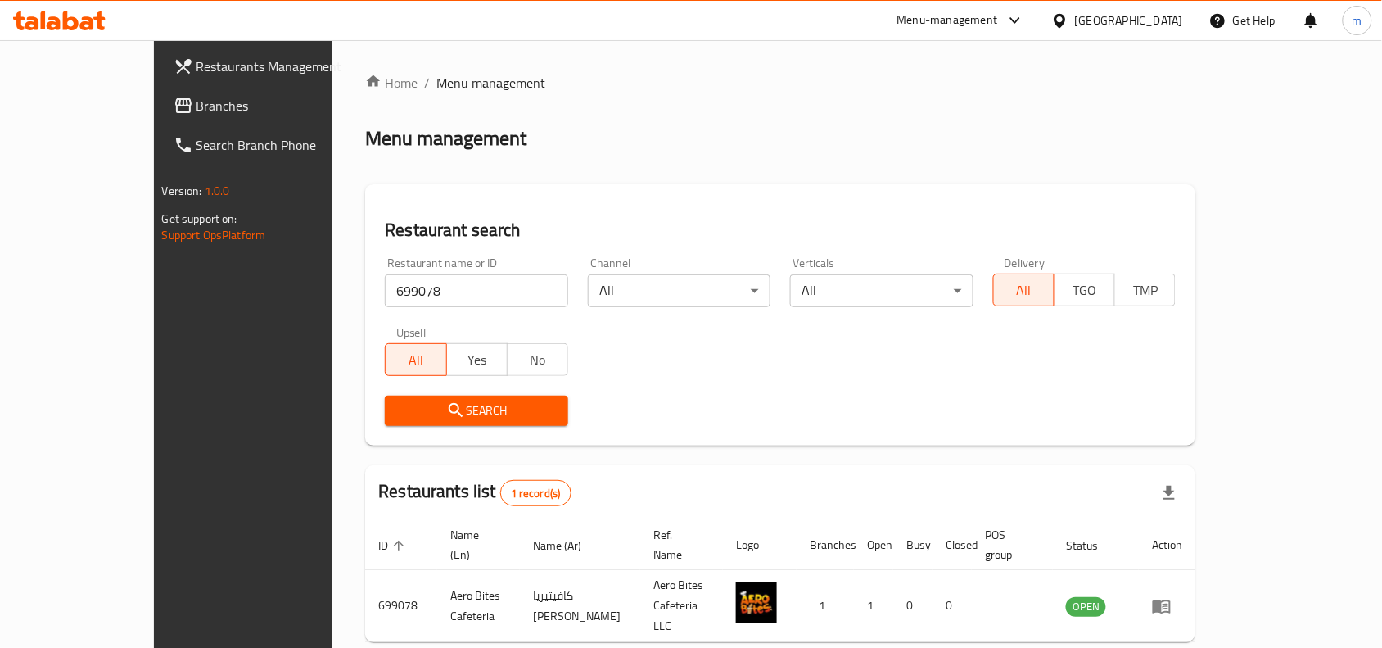
scroll to position [51, 0]
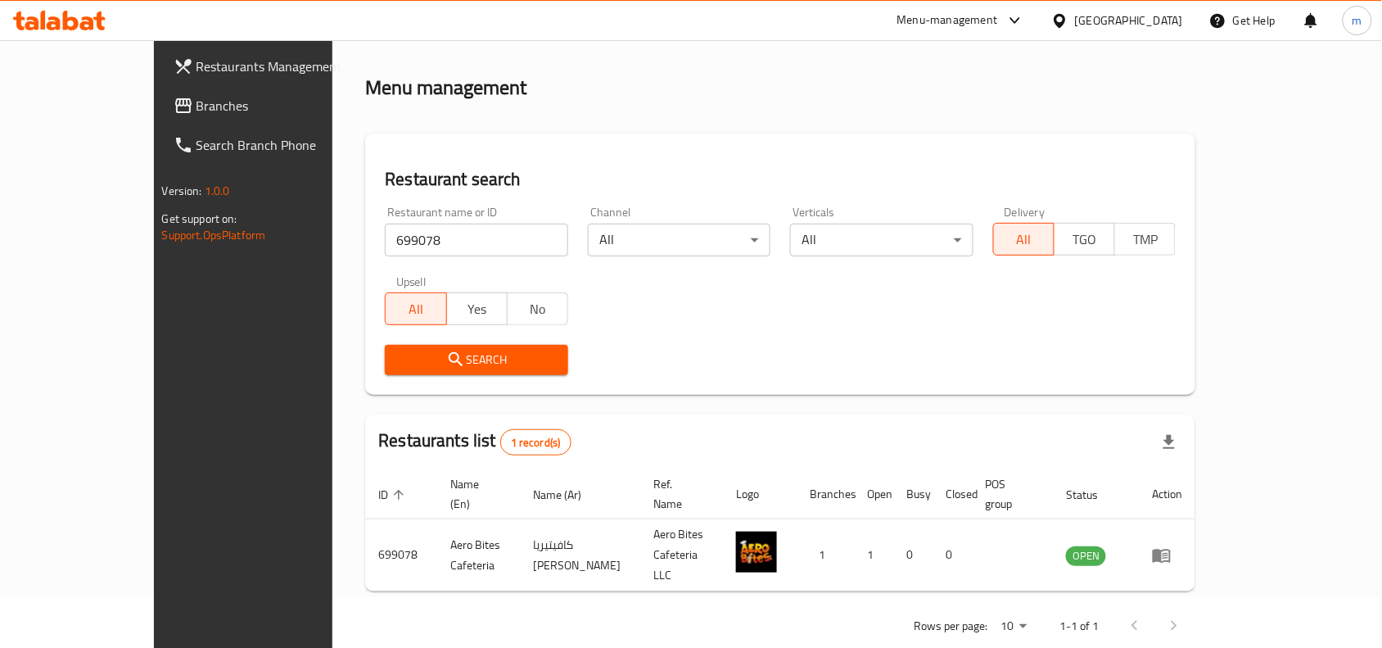
click at [160, 117] on link "Branches" at bounding box center [272, 105] width 224 height 39
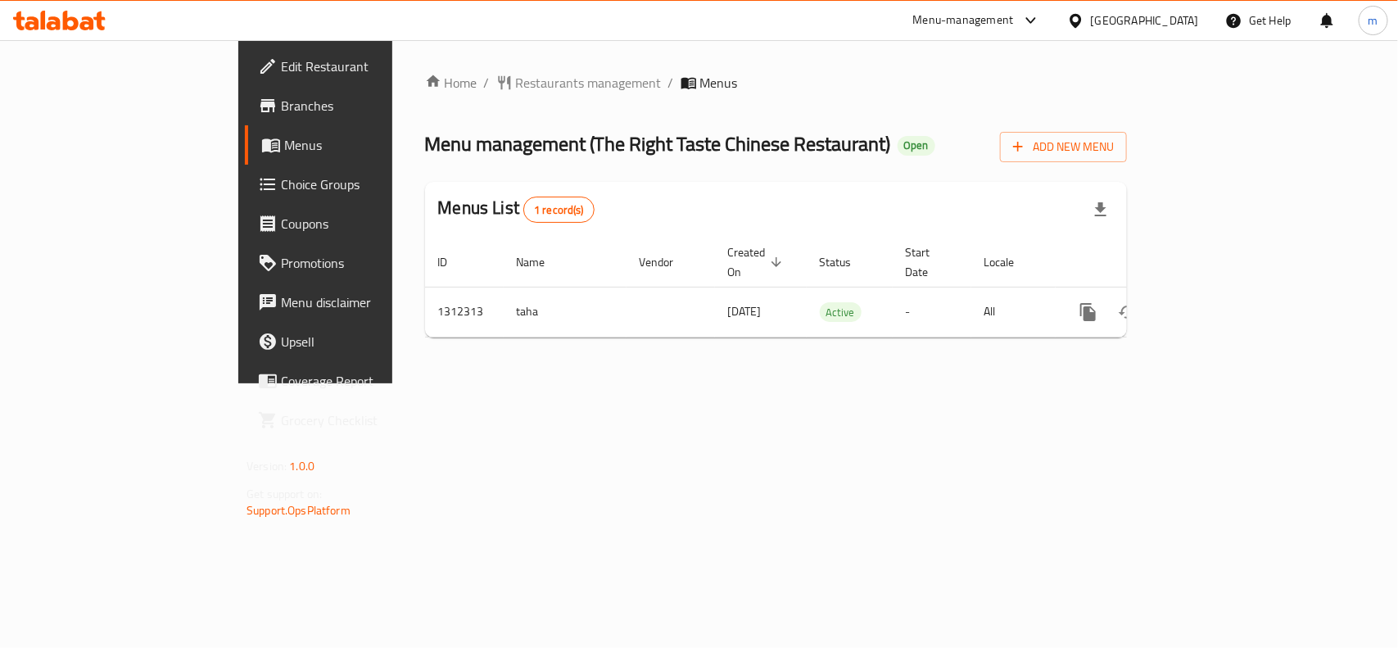
click at [516, 84] on span "Restaurants management" at bounding box center [589, 83] width 146 height 20
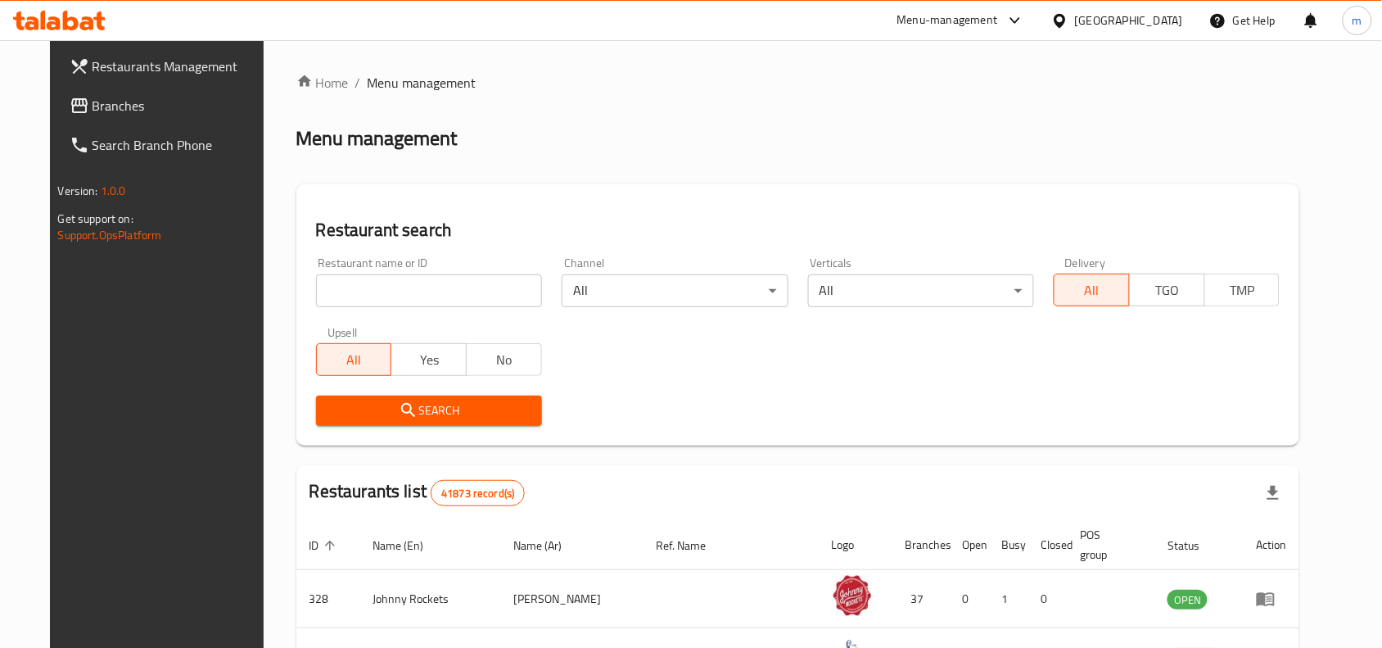
click at [393, 296] on input "search" at bounding box center [429, 290] width 226 height 33
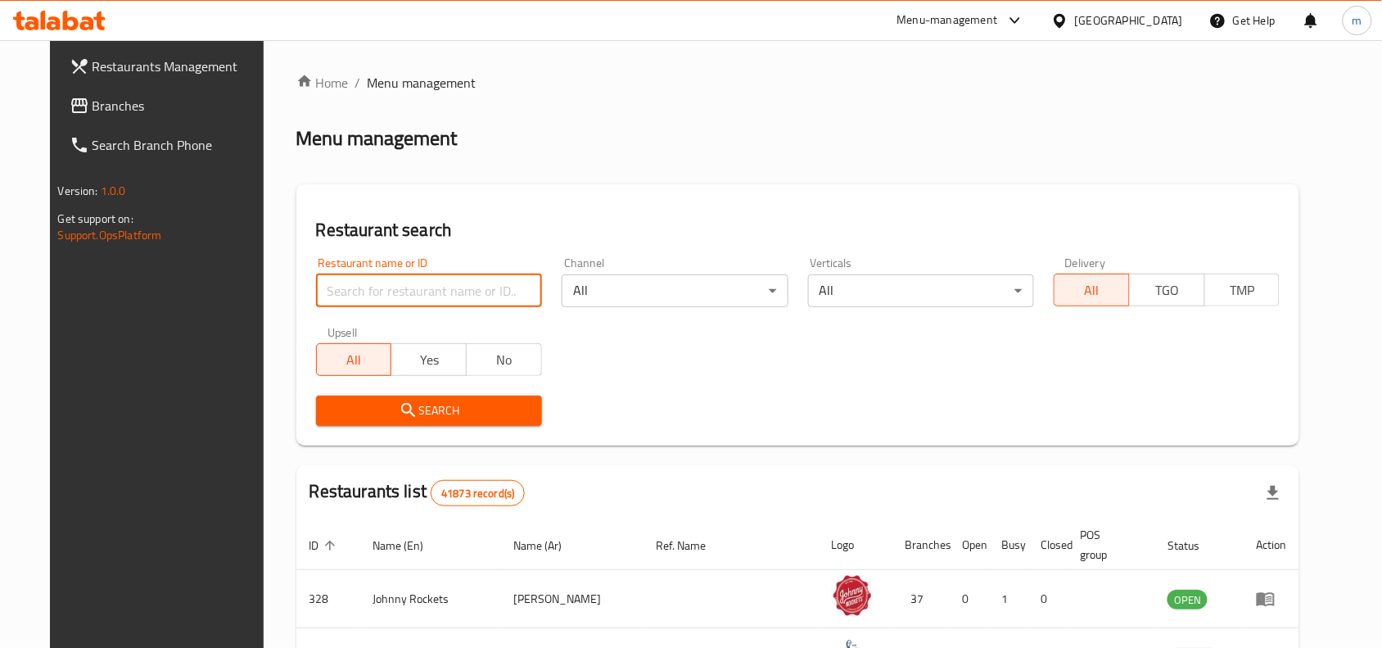
paste input "706034"
type input "706034"
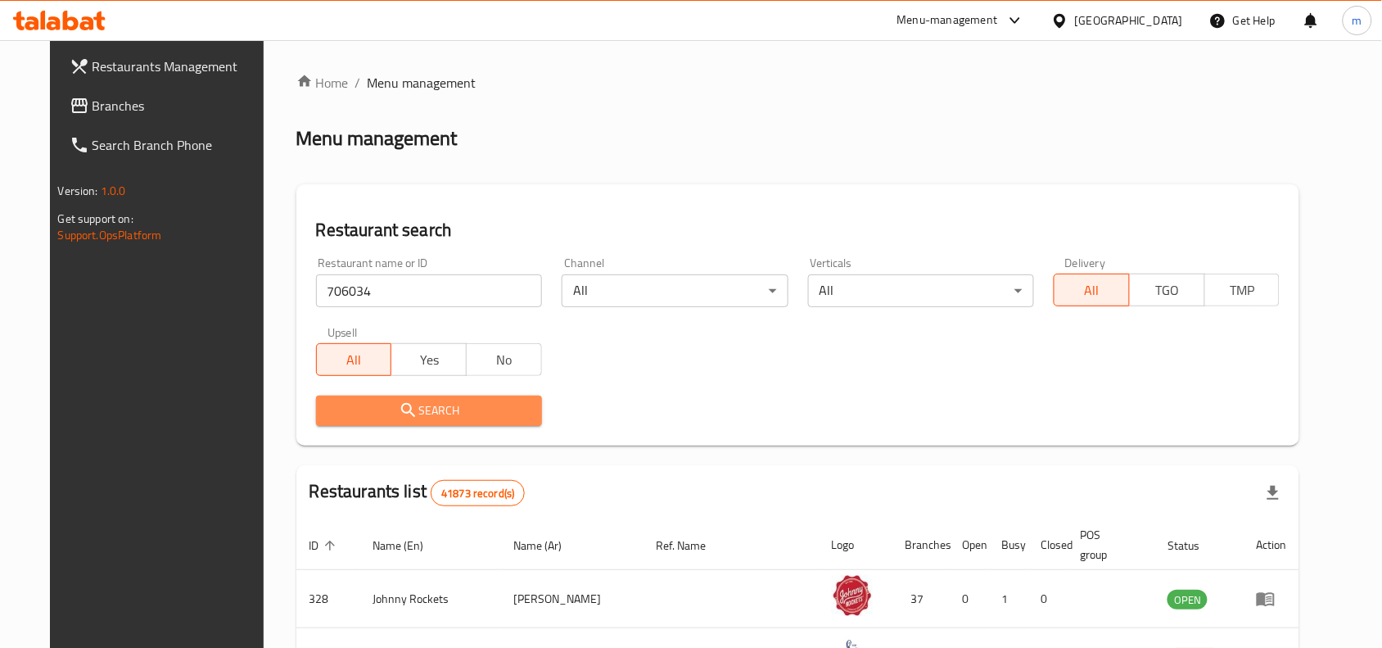
click at [399, 407] on icon "submit" at bounding box center [409, 410] width 20 height 20
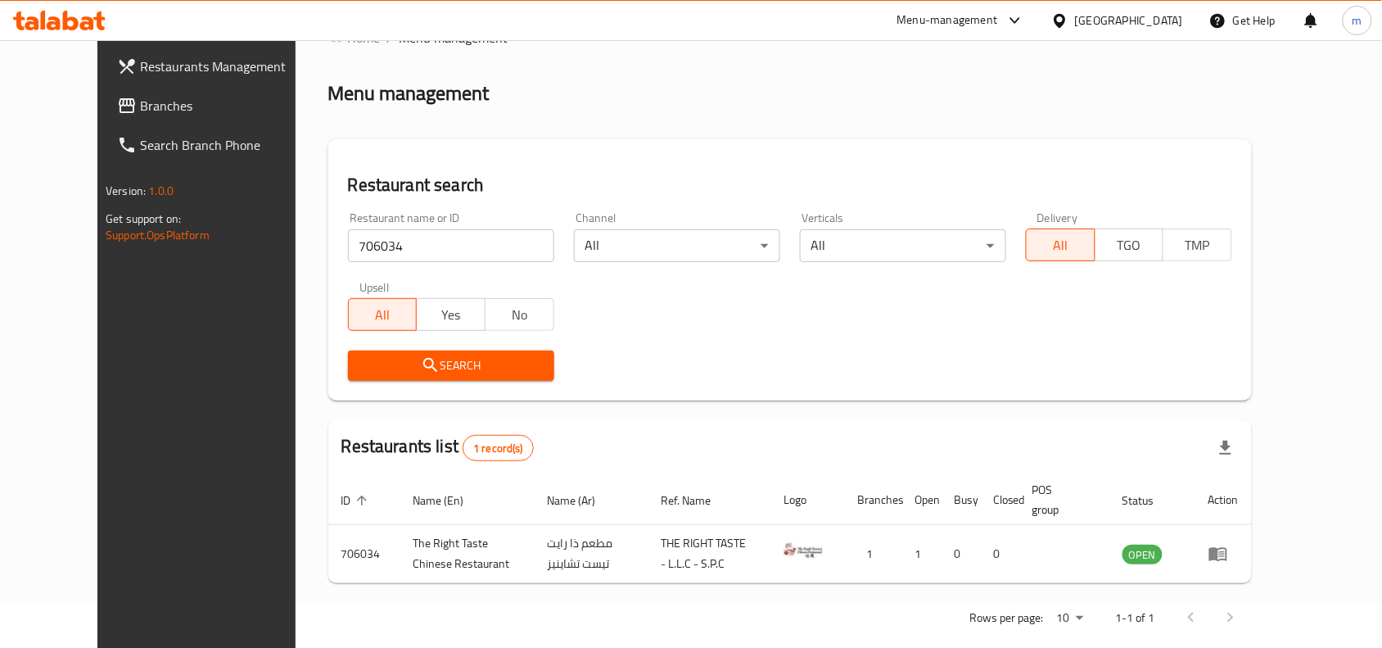
scroll to position [70, 0]
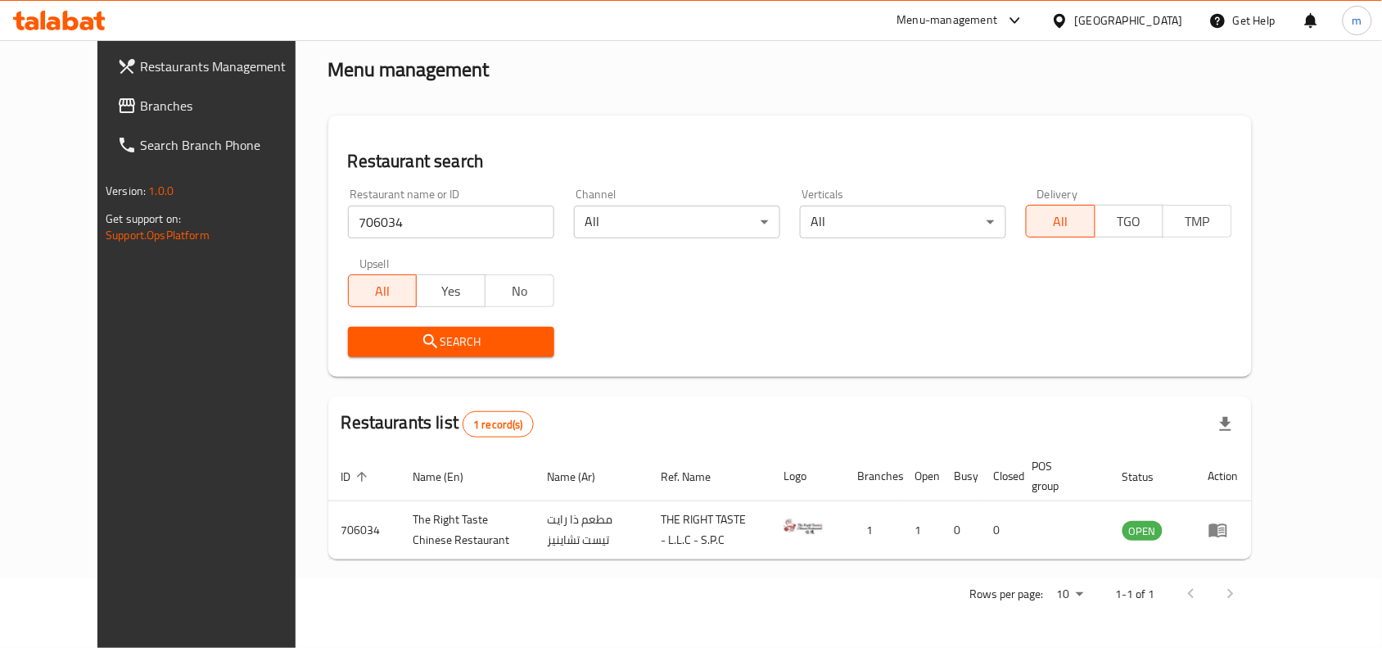
click at [140, 101] on span "Branches" at bounding box center [227, 106] width 175 height 20
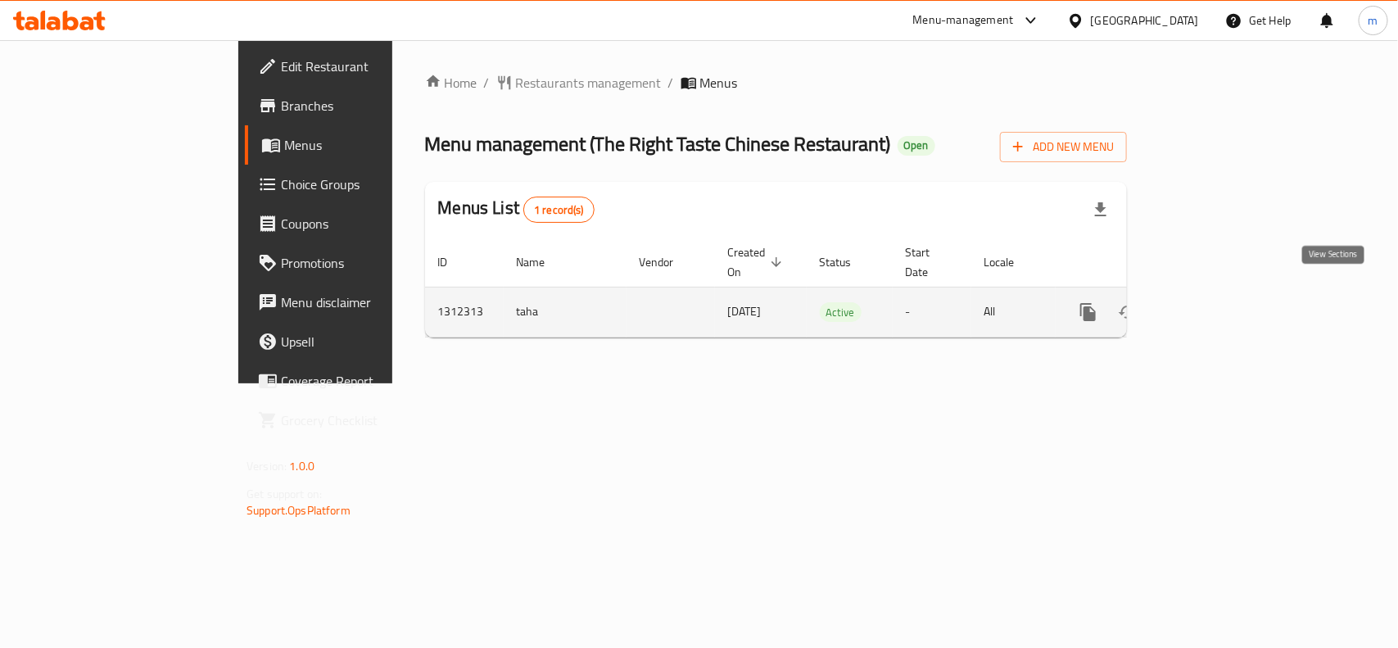
click at [1216, 302] on icon "enhanced table" at bounding box center [1206, 312] width 20 height 20
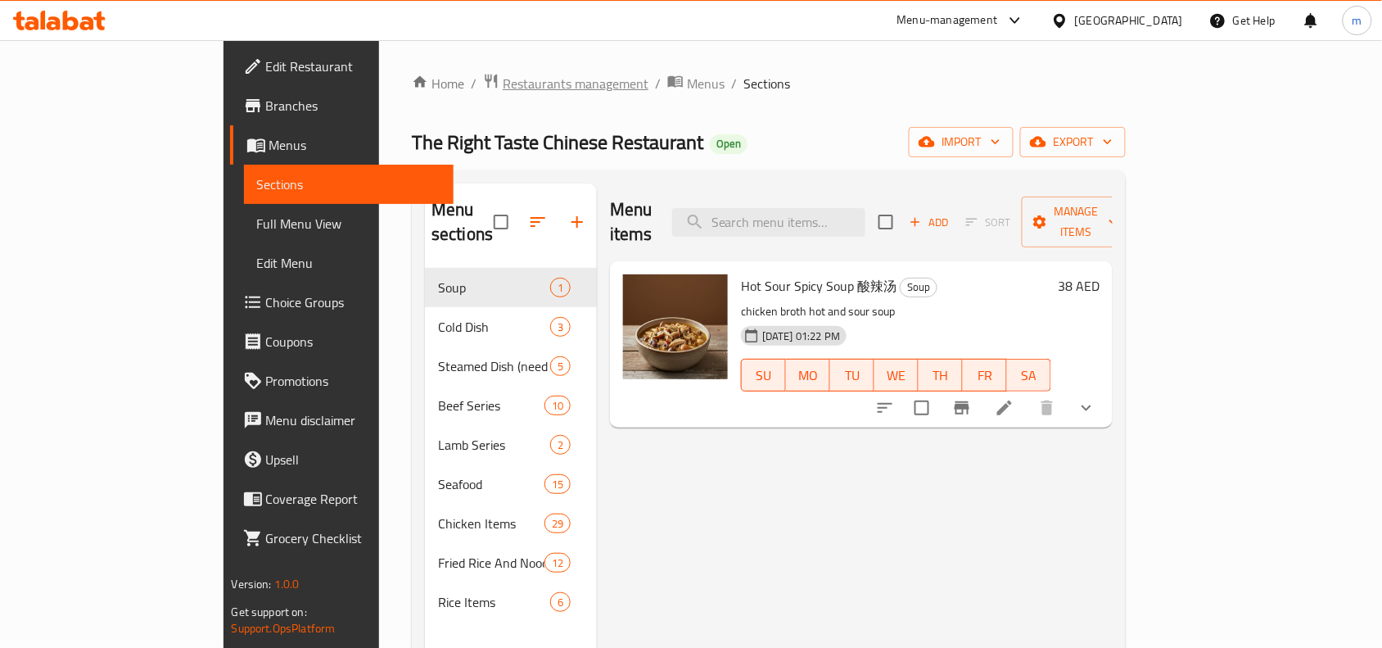
click at [503, 91] on span "Restaurants management" at bounding box center [576, 84] width 146 height 20
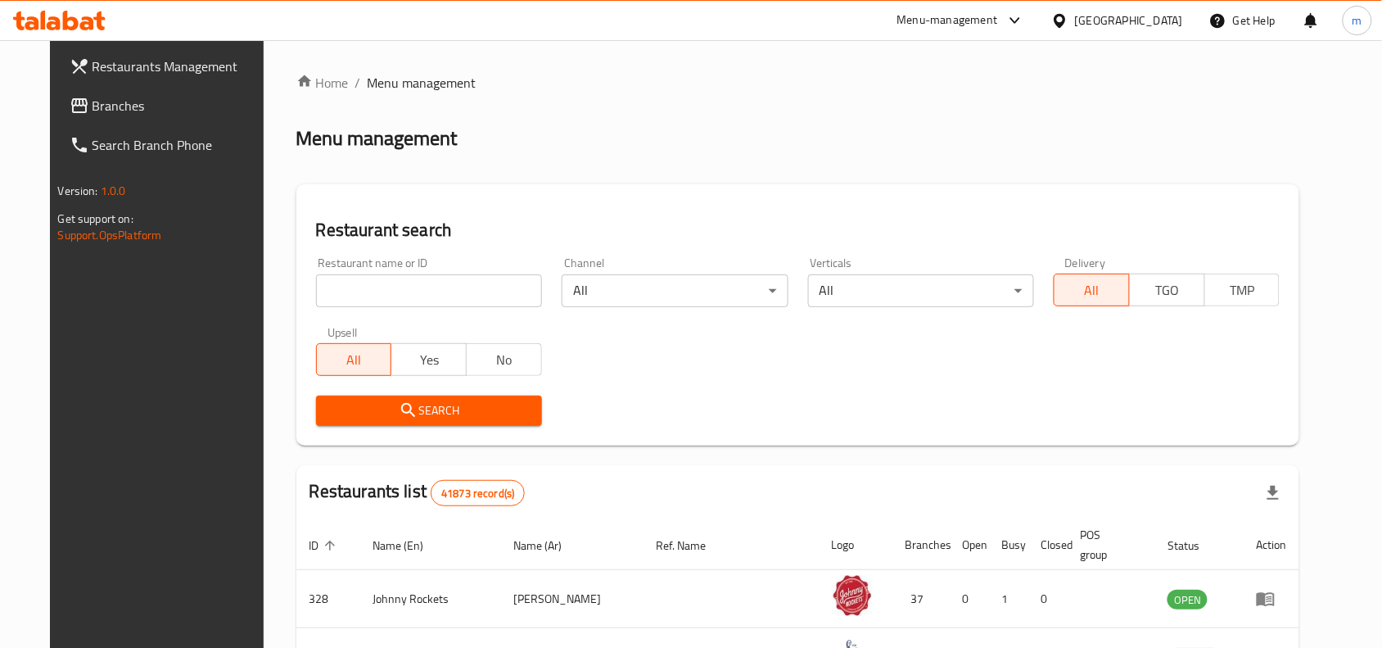
click at [371, 277] on input "search" at bounding box center [429, 290] width 226 height 33
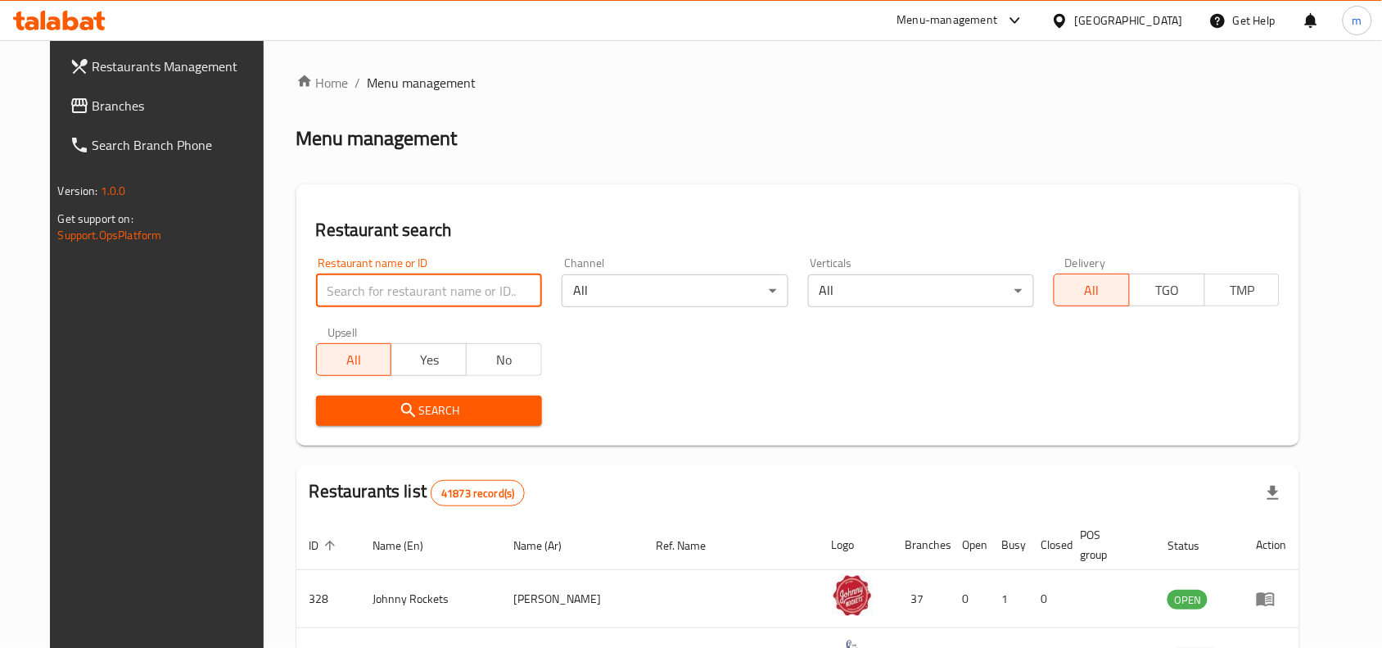
paste input "706034"
type input "706034"
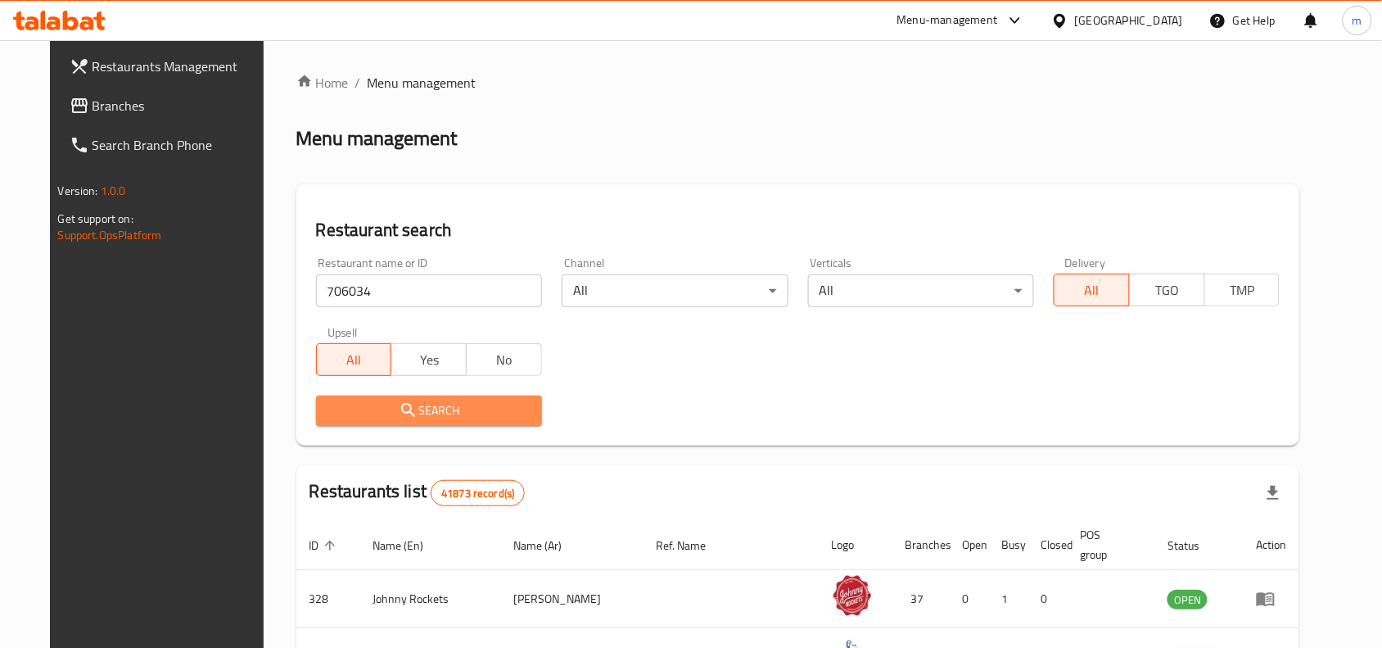
click at [353, 404] on span "Search" at bounding box center [429, 410] width 200 height 20
